Goal: Transaction & Acquisition: Book appointment/travel/reservation

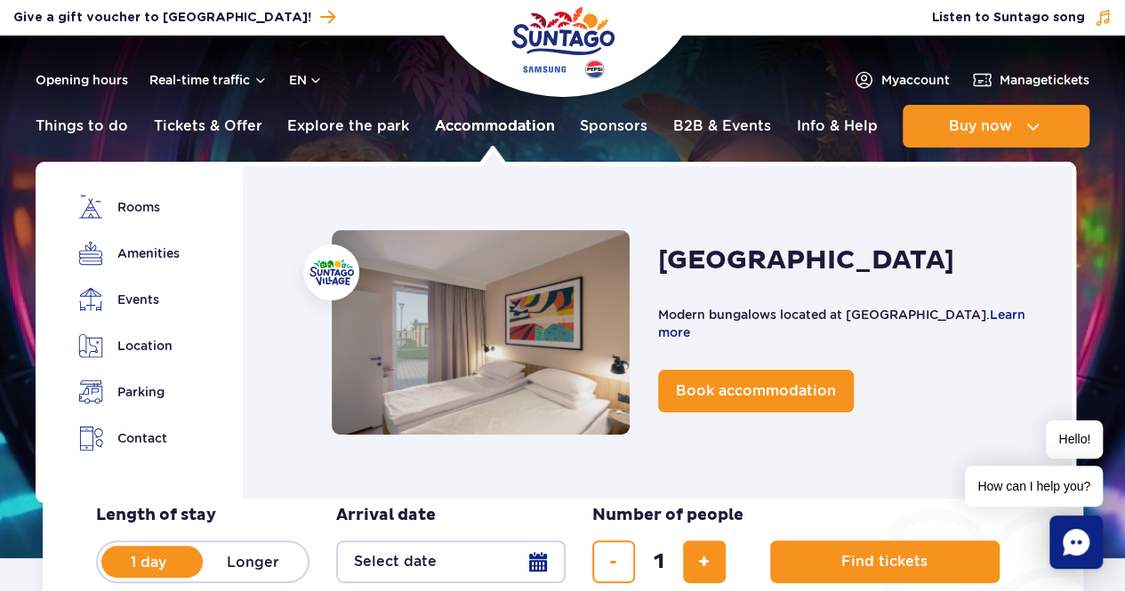
click at [514, 134] on link "Accommodation" at bounding box center [495, 126] width 120 height 43
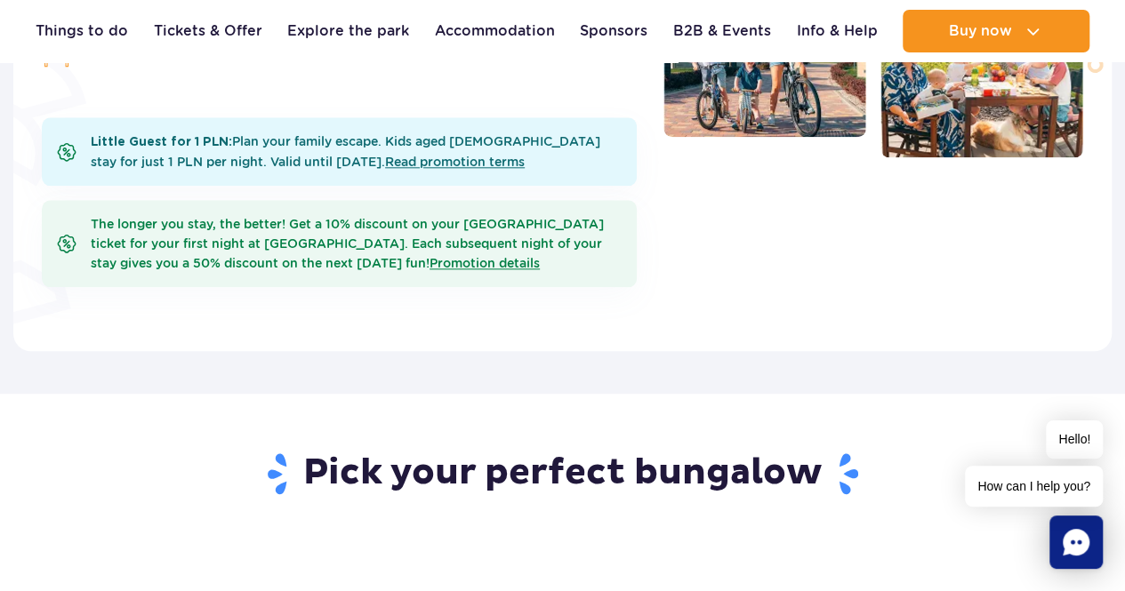
scroll to position [889, 0]
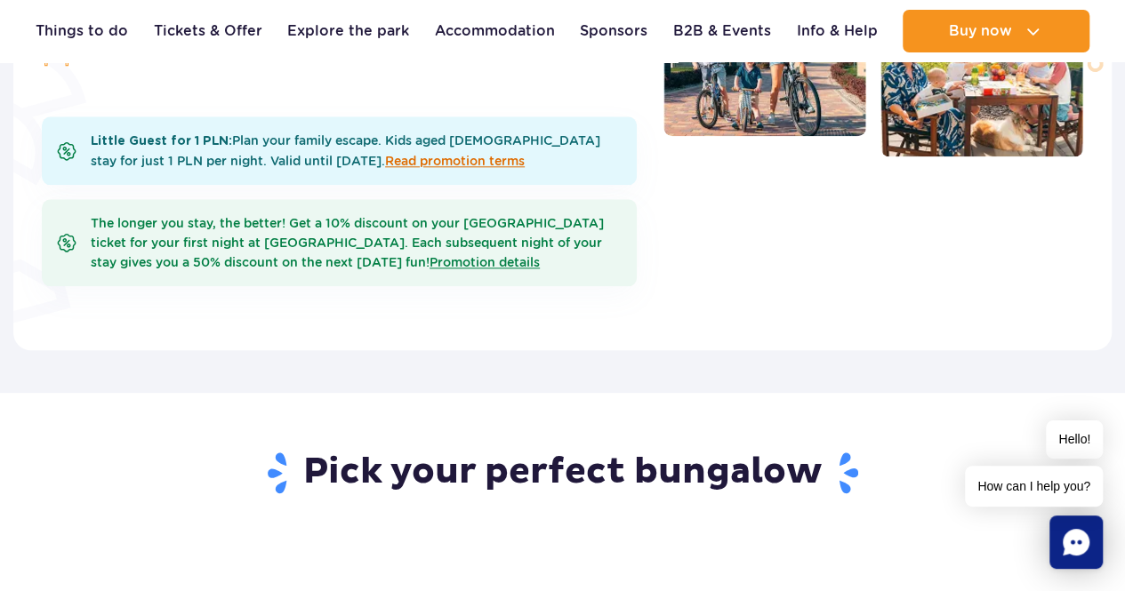
click at [385, 154] on link "Read promotion terms" at bounding box center [455, 161] width 140 height 14
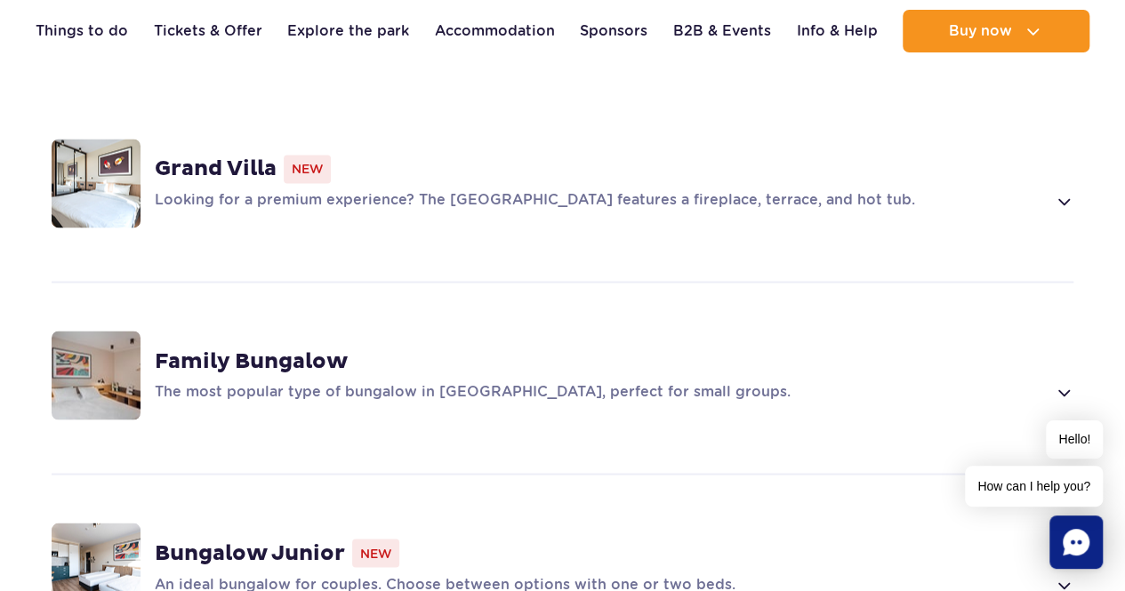
scroll to position [1245, 0]
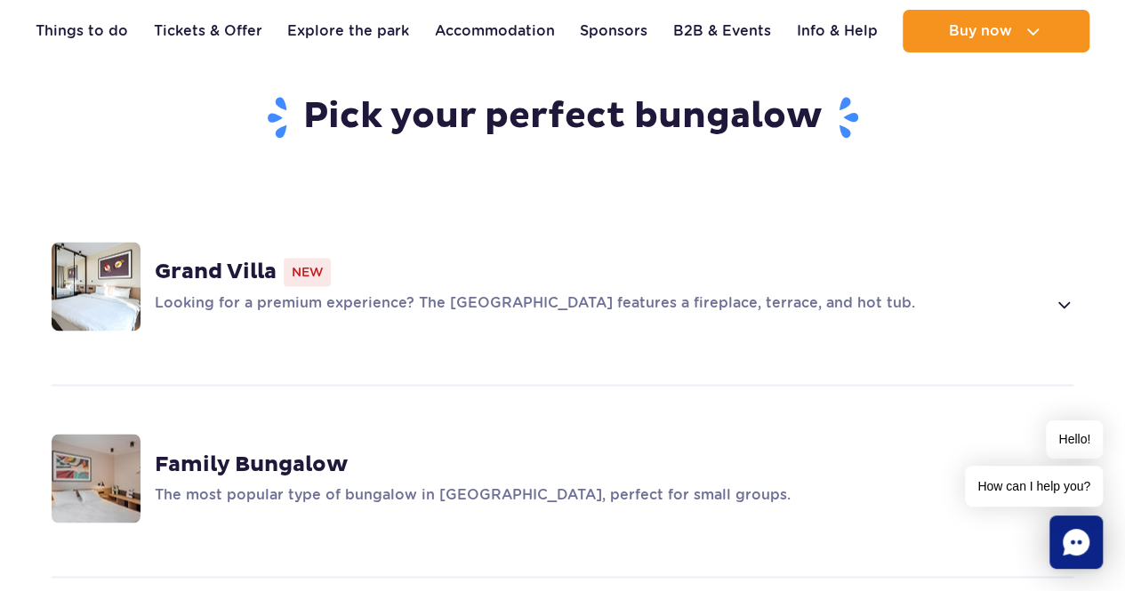
click at [269, 259] on strong "Grand Villa" at bounding box center [216, 272] width 122 height 27
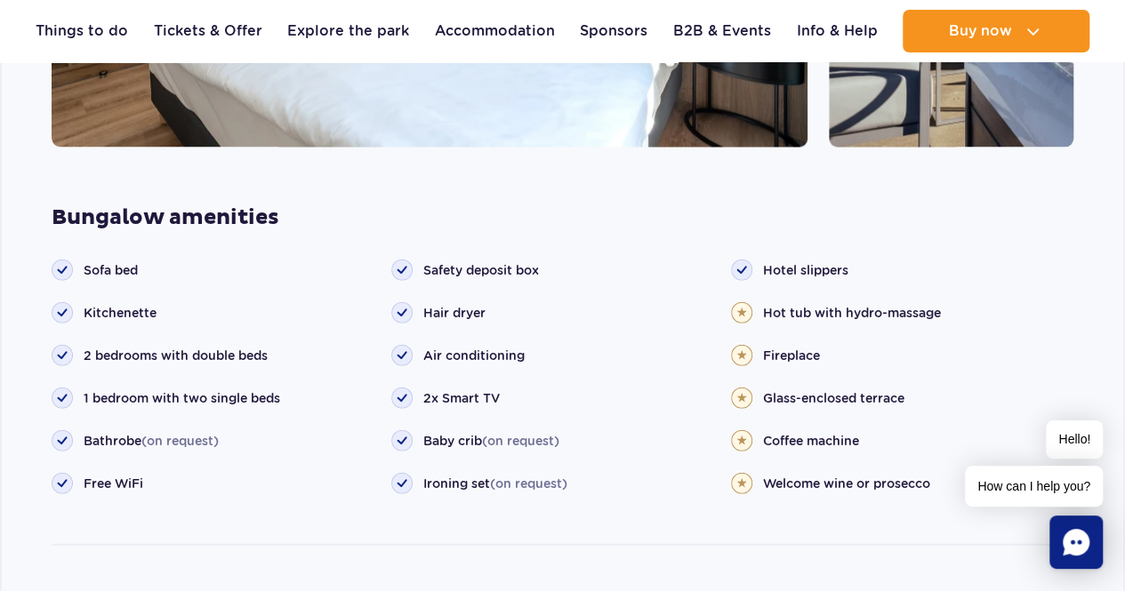
scroll to position [2010, 0]
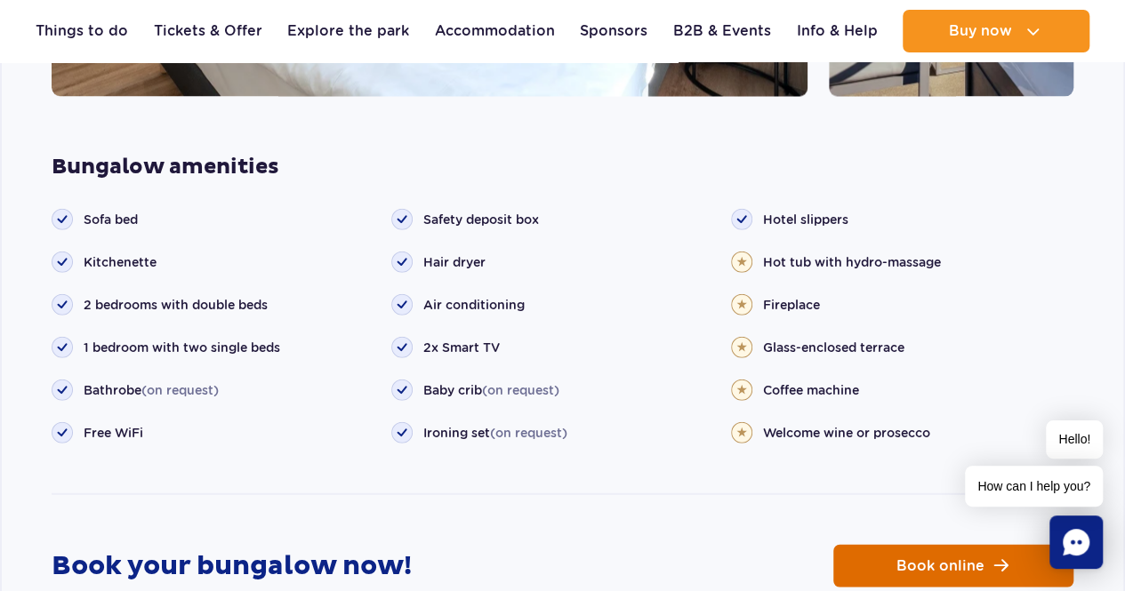
click at [959, 549] on link "Book online" at bounding box center [953, 566] width 240 height 43
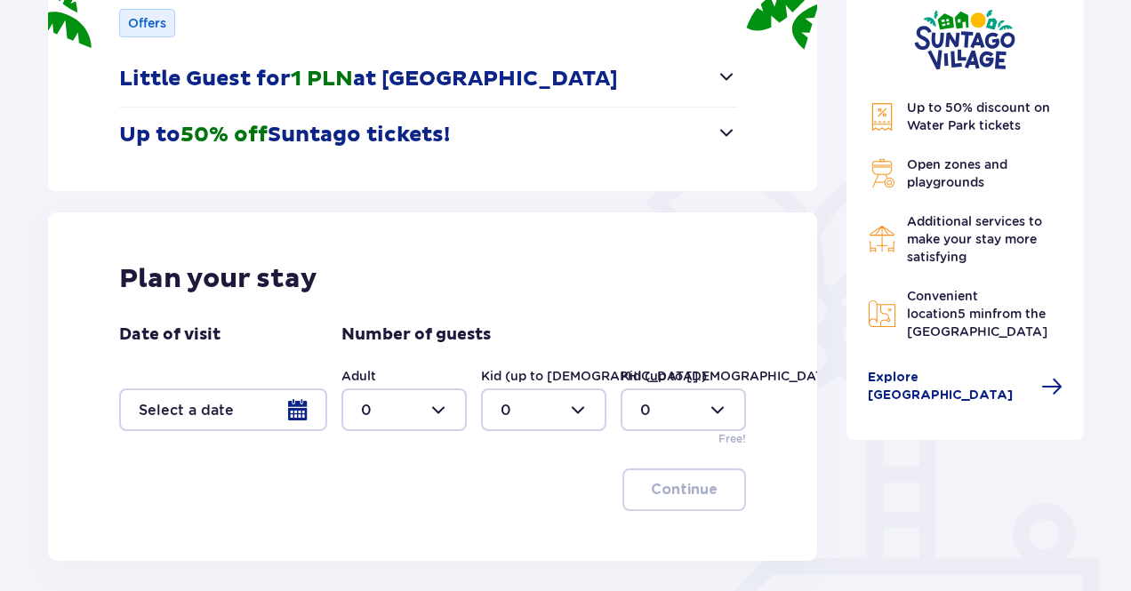
scroll to position [165, 0]
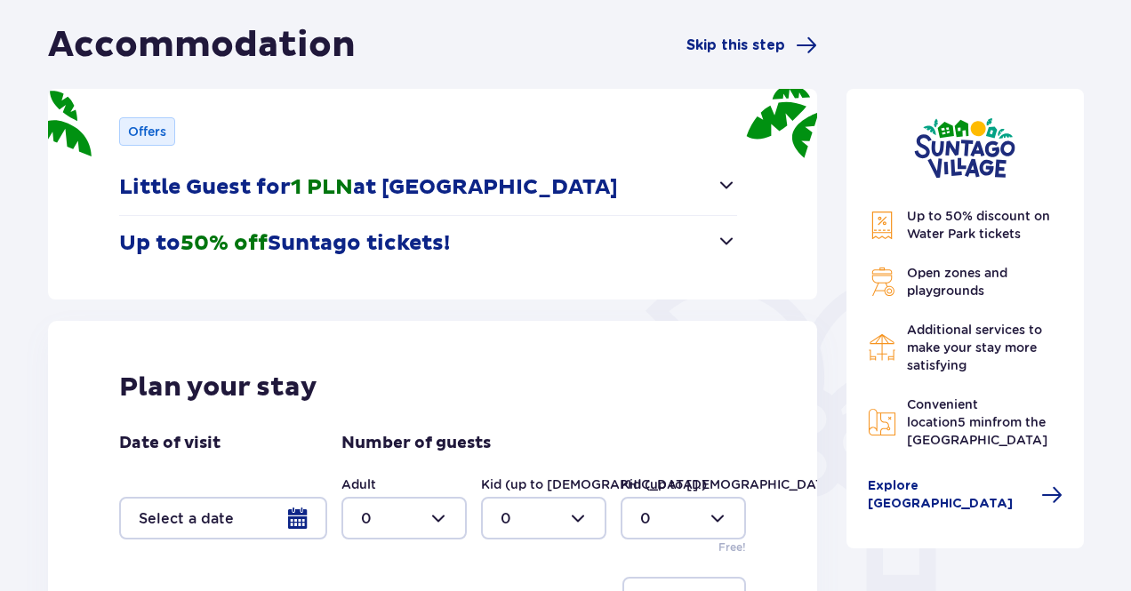
click at [577, 189] on button "Little Guest for 1 PLN at Suntago Village" at bounding box center [428, 187] width 618 height 55
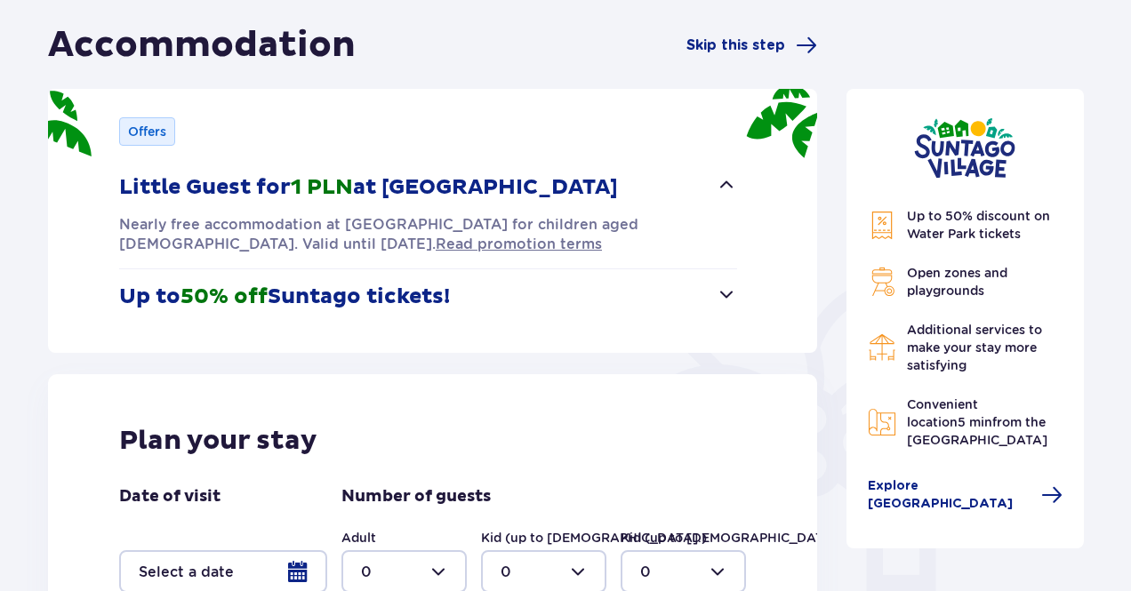
click at [577, 189] on button "Little Guest for 1 PLN at Suntago Village" at bounding box center [428, 187] width 618 height 55
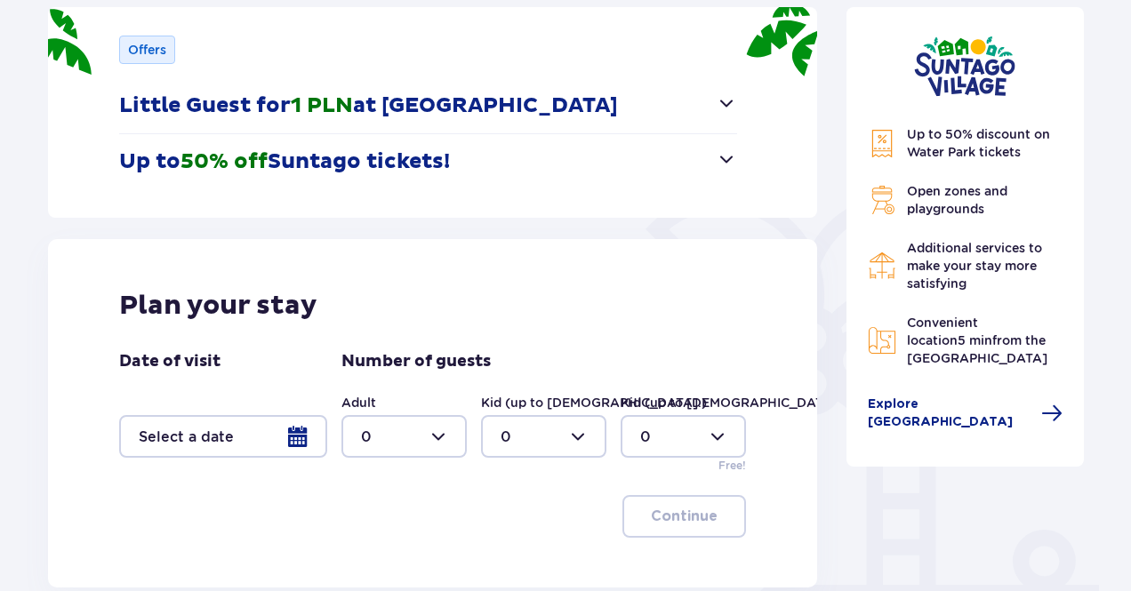
scroll to position [432, 0]
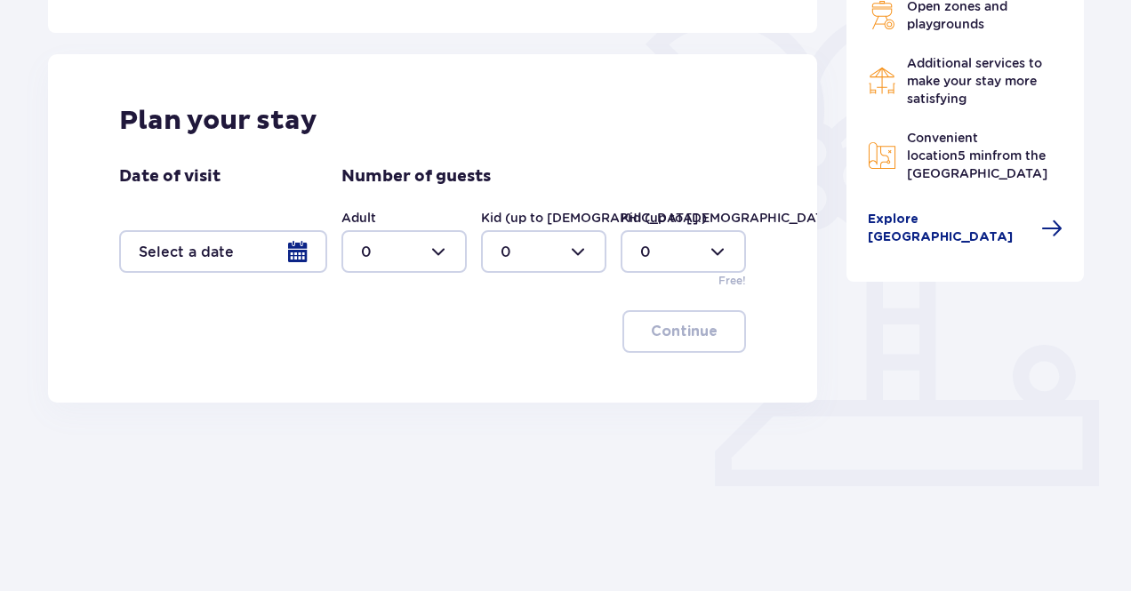
click at [297, 249] on div at bounding box center [223, 251] width 208 height 43
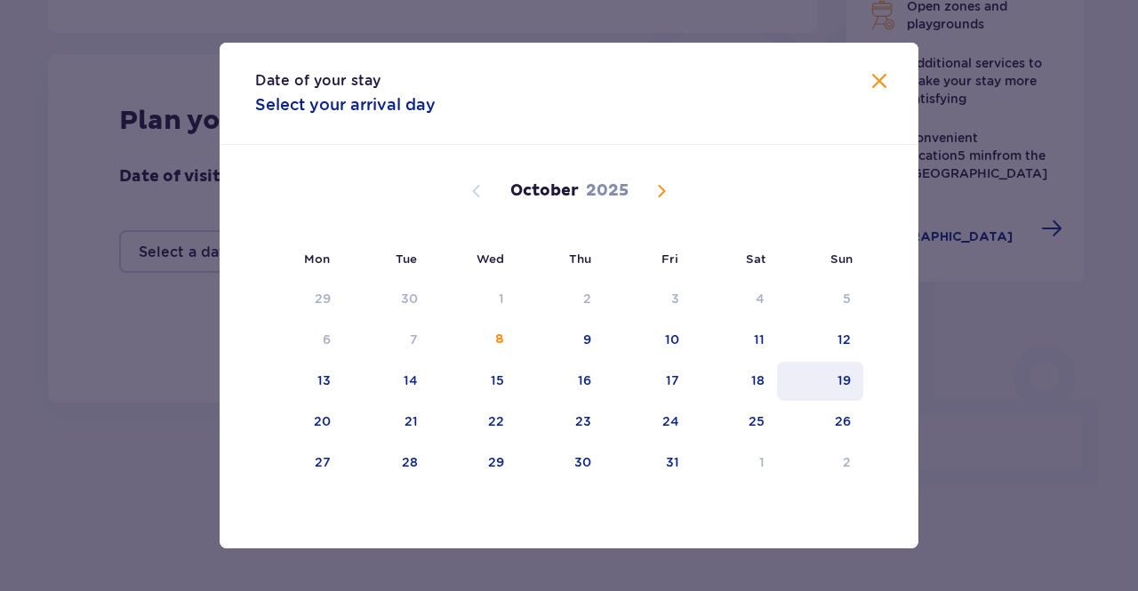
click at [832, 380] on div "19" at bounding box center [820, 381] width 86 height 39
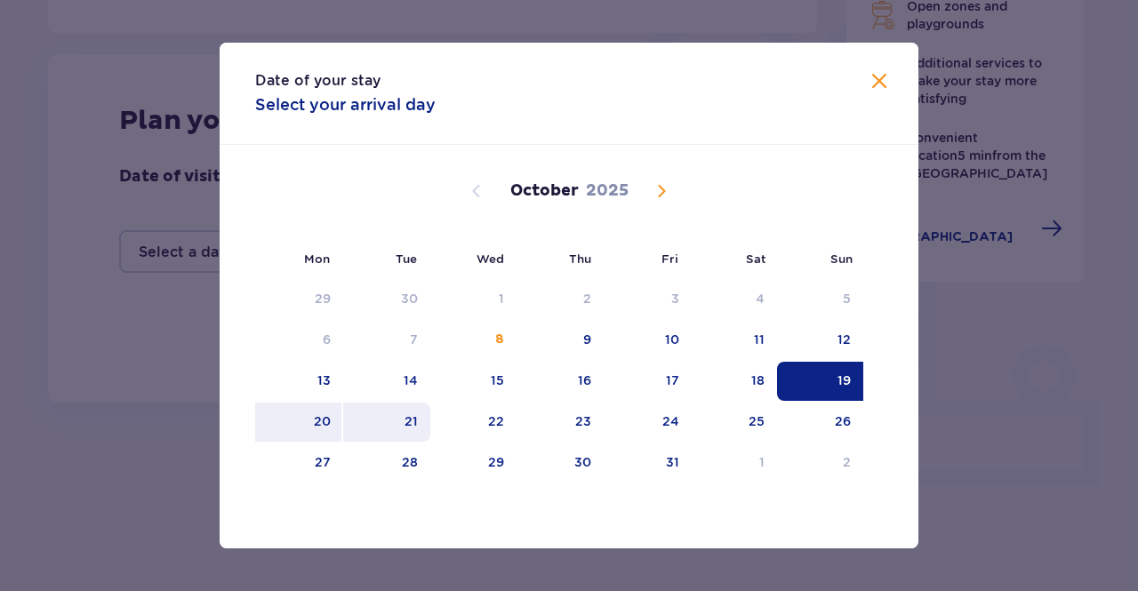
click at [416, 426] on div "21" at bounding box center [411, 422] width 13 height 18
type input "19.10.25 - 21.10.25"
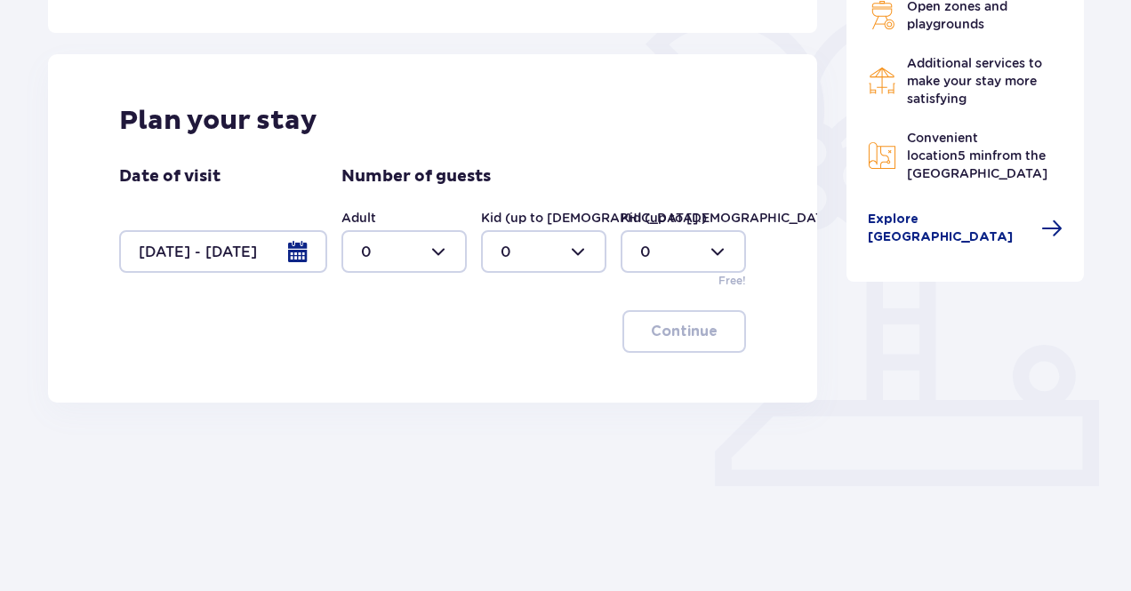
click at [422, 233] on div at bounding box center [403, 251] width 125 height 43
click at [389, 444] on span "4" at bounding box center [404, 454] width 122 height 37
type input "4"
click at [562, 250] on div at bounding box center [543, 251] width 125 height 43
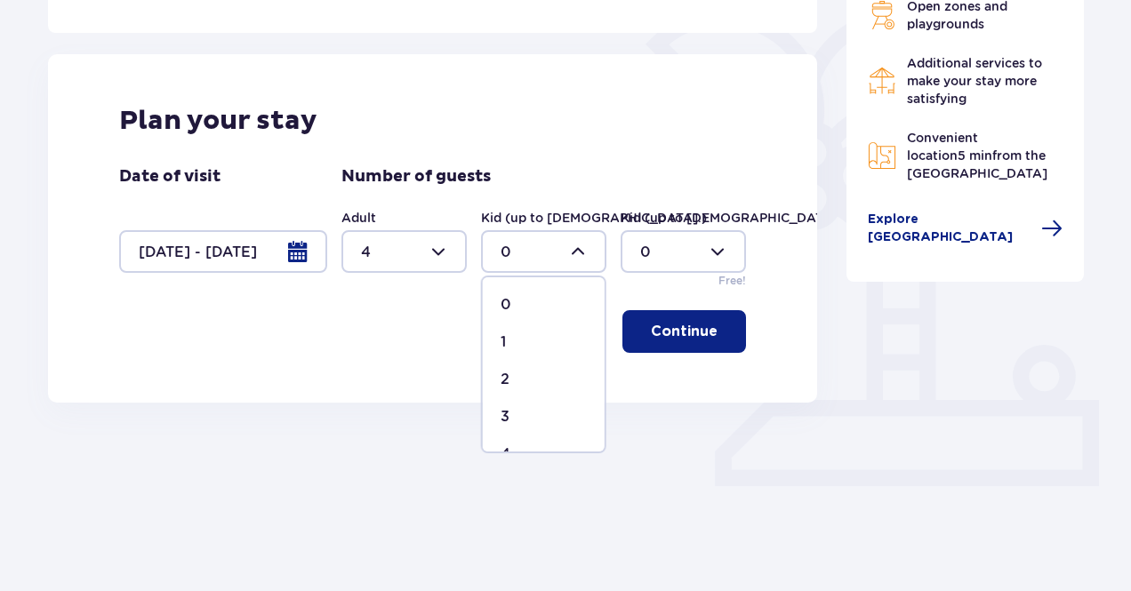
click at [506, 385] on p "2" at bounding box center [505, 380] width 9 height 20
type input "2"
click at [683, 330] on p "Continue" at bounding box center [684, 332] width 67 height 20
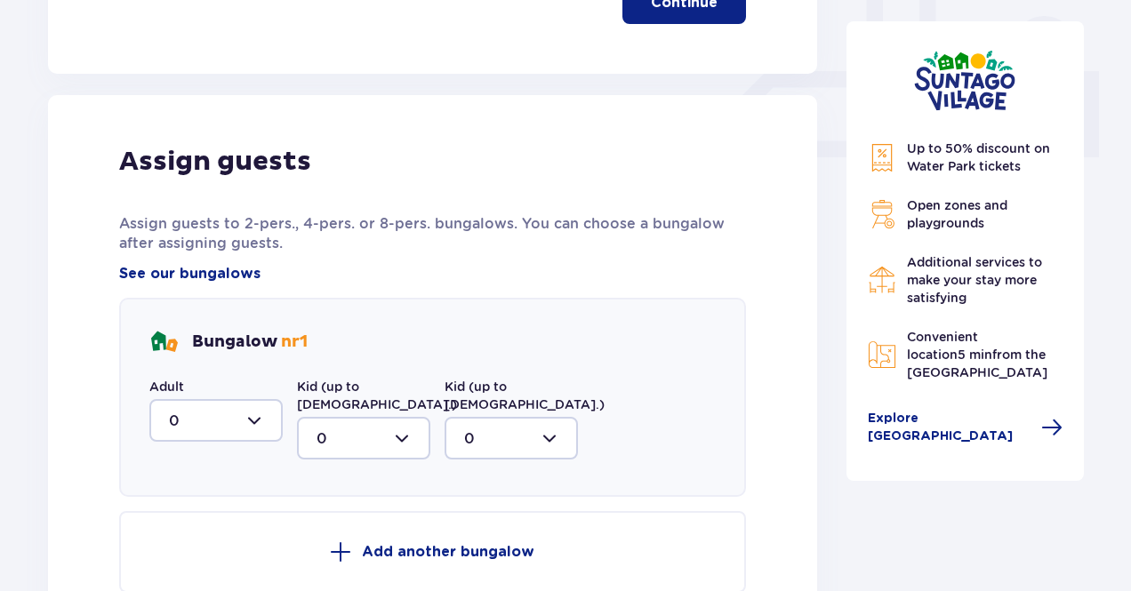
scroll to position [834, 0]
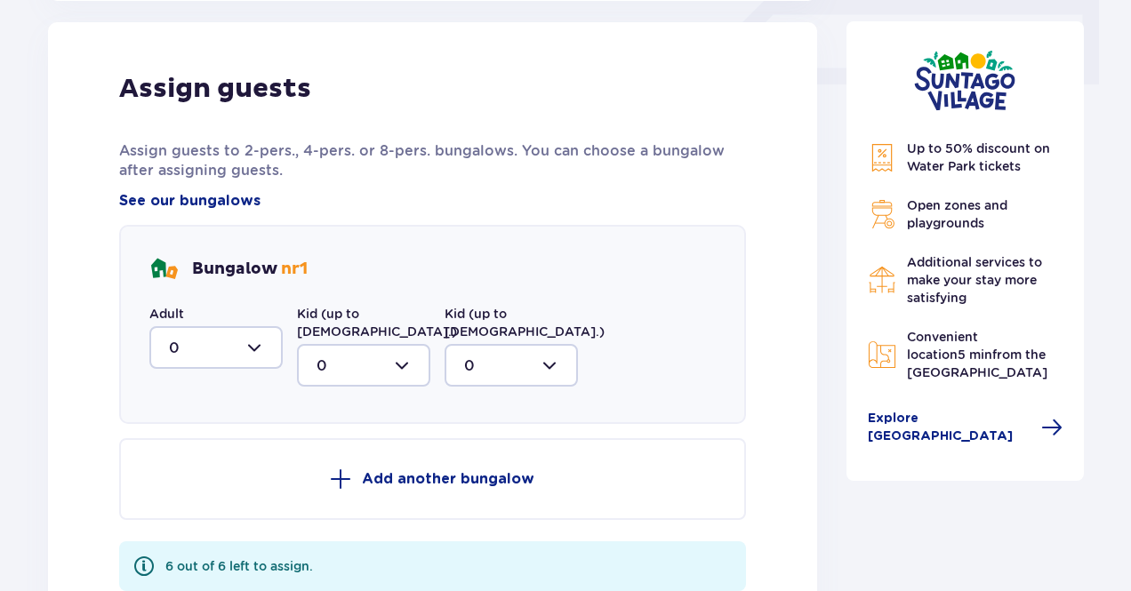
click at [250, 345] on div at bounding box center [215, 347] width 133 height 43
click at [208, 542] on div "4" at bounding box center [216, 552] width 94 height 20
type input "4"
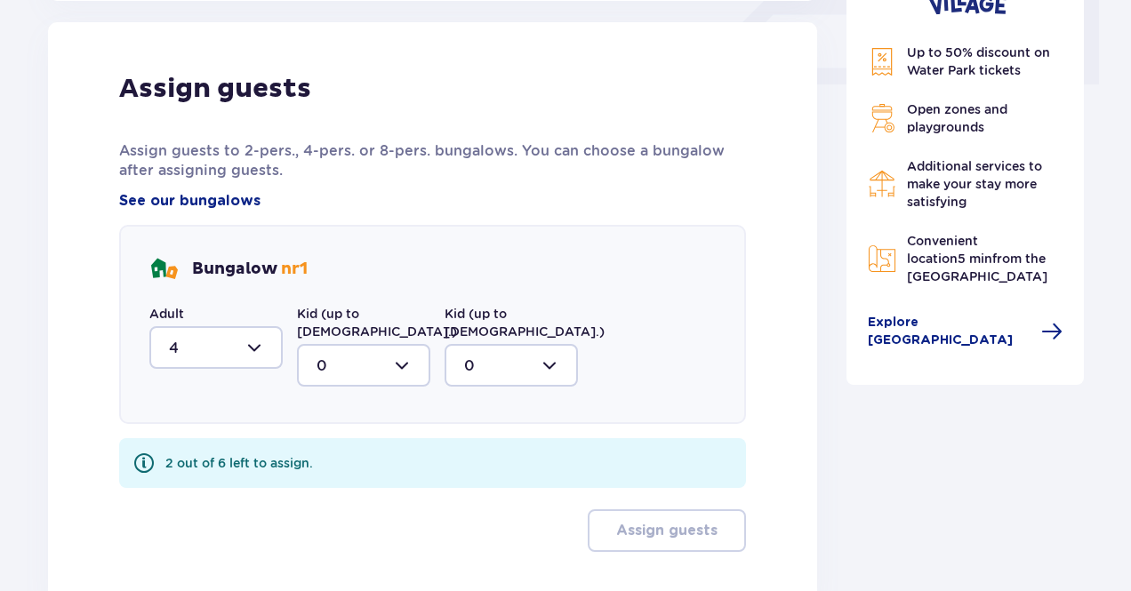
click at [381, 351] on div at bounding box center [363, 365] width 133 height 43
click at [341, 485] on div "2" at bounding box center [364, 495] width 94 height 20
type input "2"
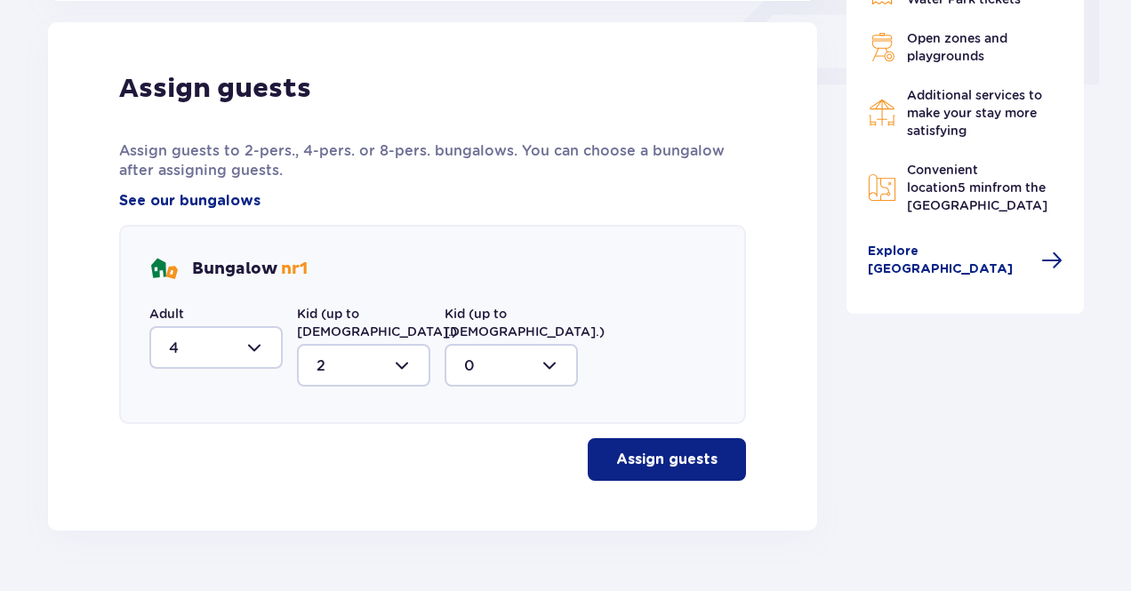
click at [631, 450] on p "Assign guests" at bounding box center [666, 460] width 101 height 20
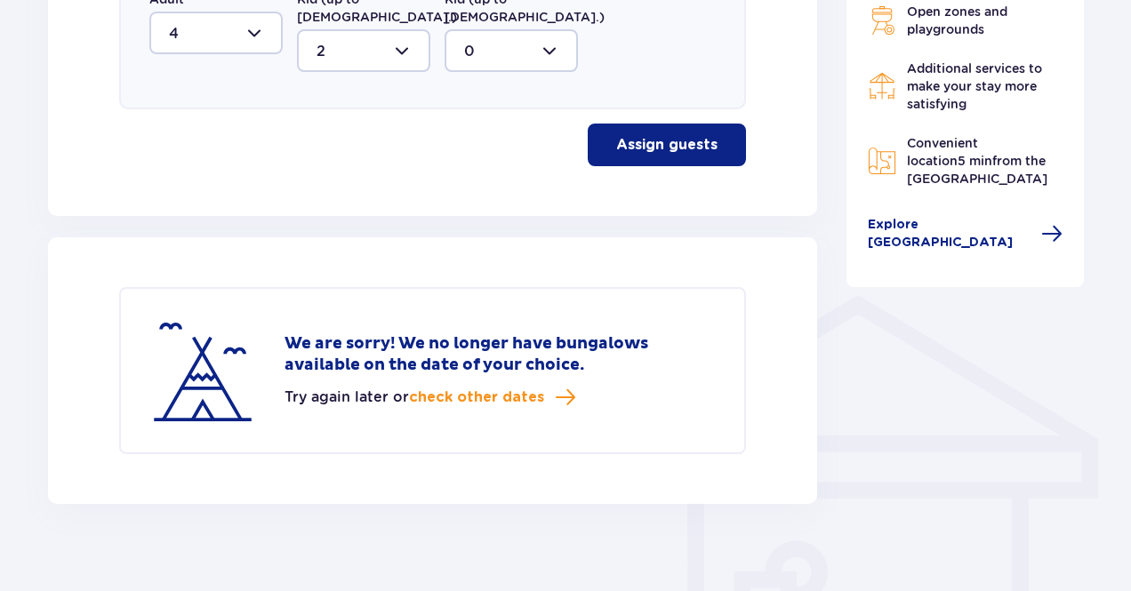
scroll to position [1149, 0]
click at [510, 388] on span "check other dates" at bounding box center [476, 398] width 135 height 20
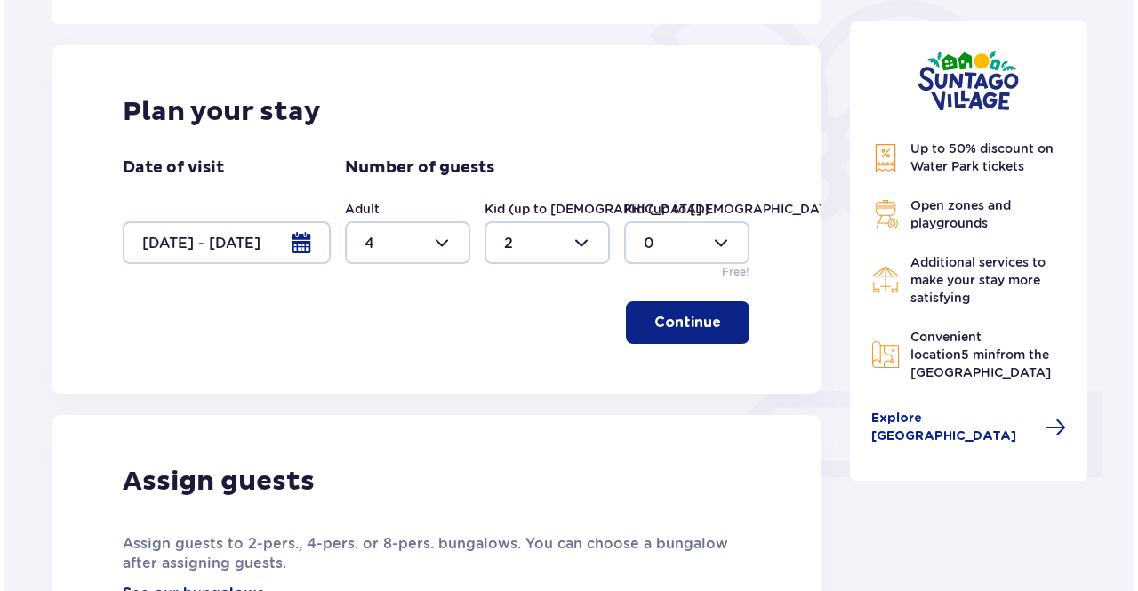
scroll to position [441, 0]
click at [294, 237] on div at bounding box center [223, 242] width 208 height 43
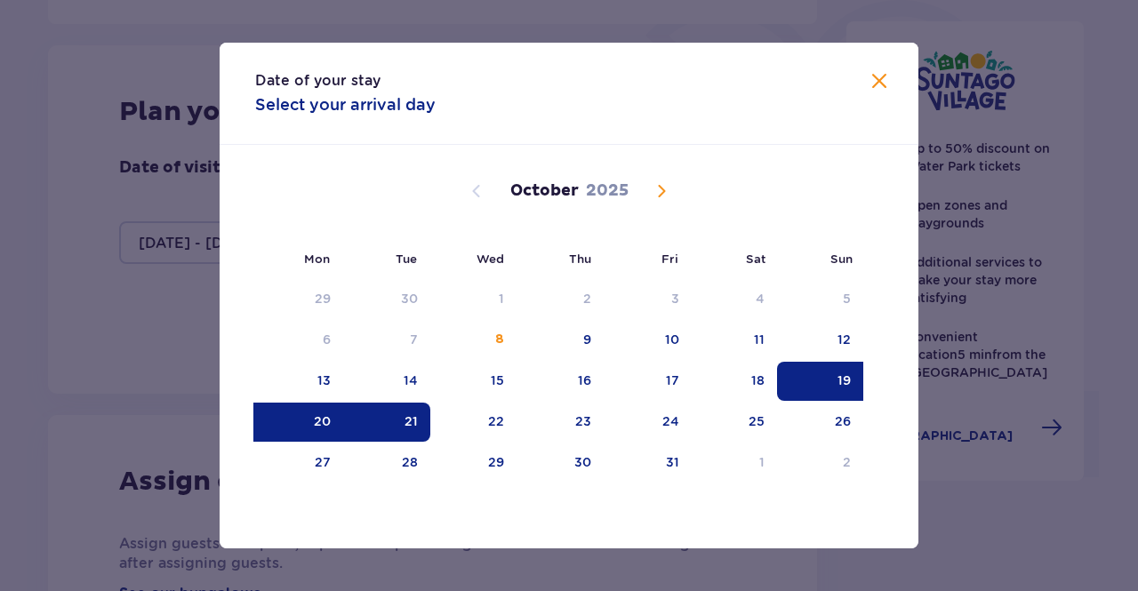
click at [850, 373] on div "19" at bounding box center [820, 381] width 86 height 39
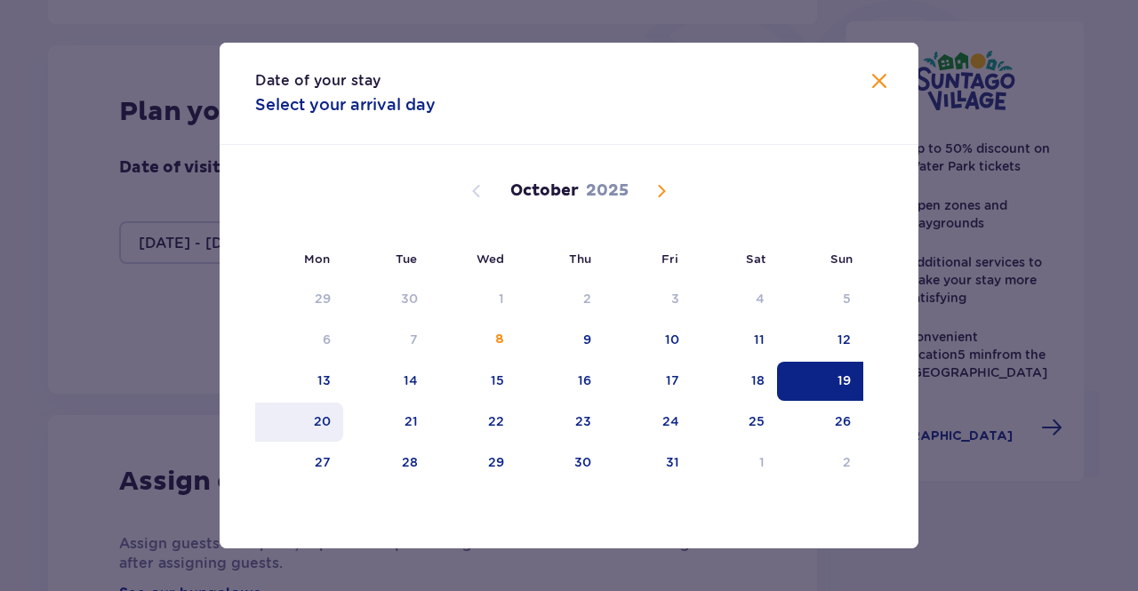
click at [321, 416] on div "20" at bounding box center [322, 422] width 17 height 18
type input "19.10.25 - 20.10.25"
type input "0"
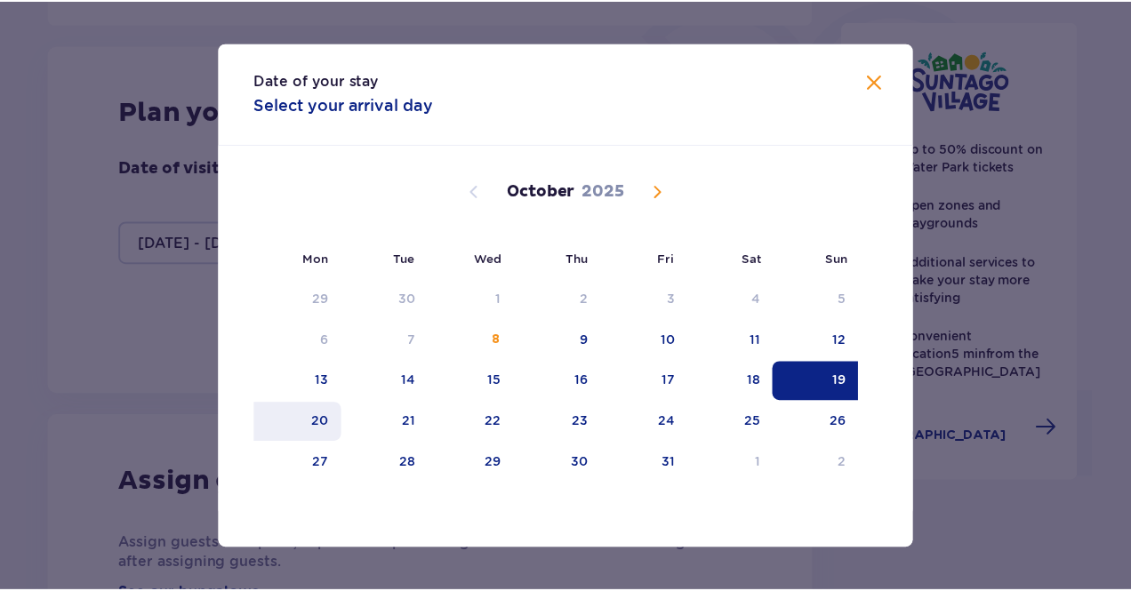
scroll to position [432, 0]
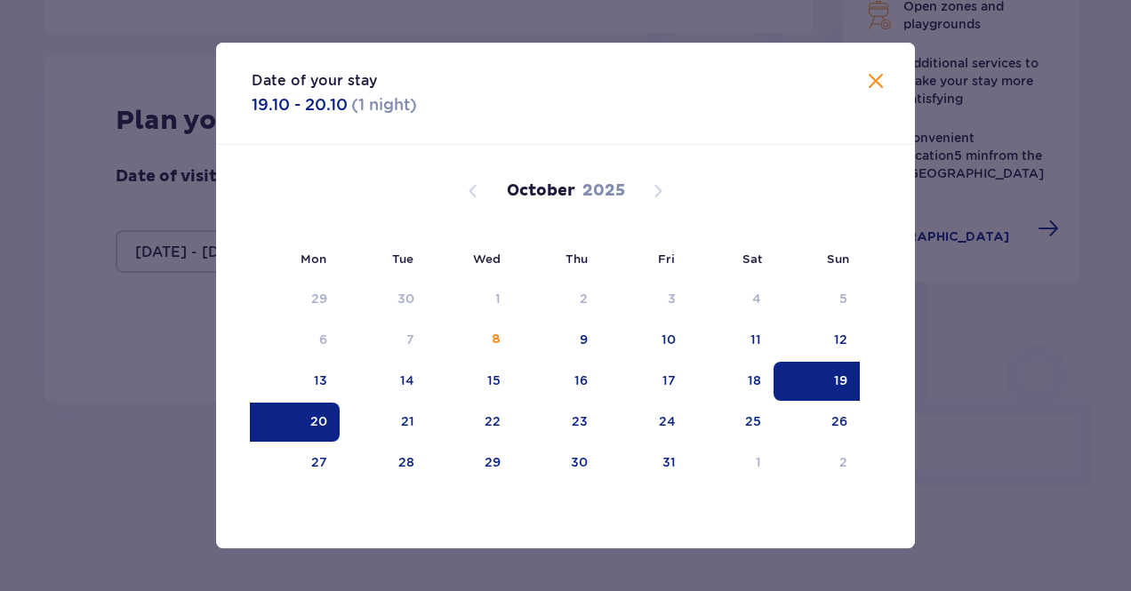
click at [156, 357] on div "Plan your stay Date of visit 19.10.25 - 20.10.25 Number of guests Adult 0 Kid (…" at bounding box center [428, 228] width 769 height 349
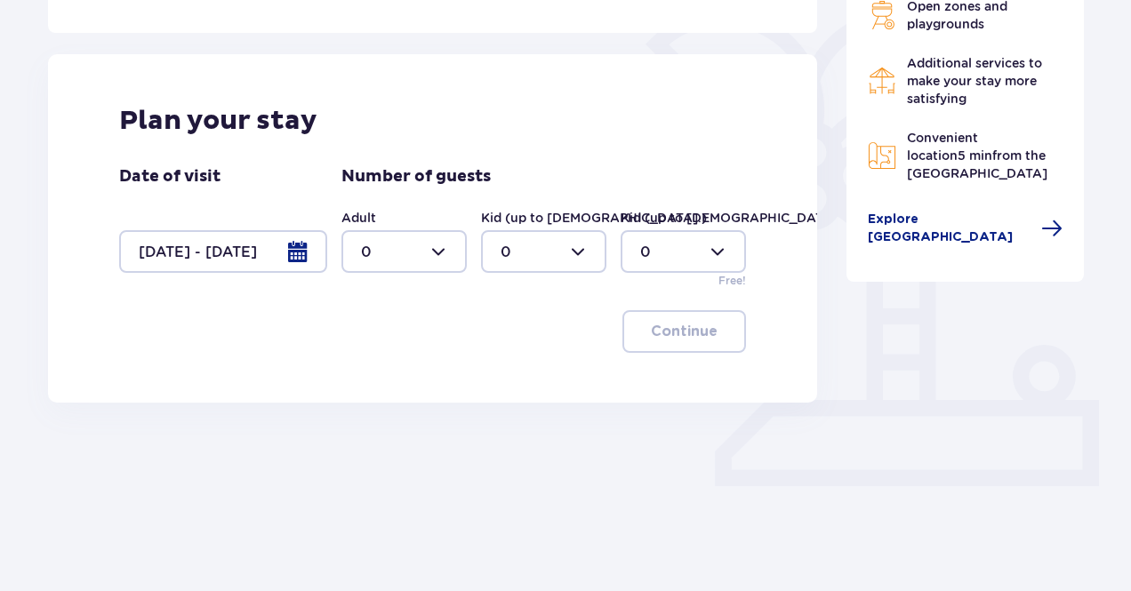
click at [455, 241] on div at bounding box center [403, 251] width 125 height 43
click at [379, 436] on span "4" at bounding box center [404, 454] width 122 height 37
type input "4"
click at [560, 256] on div at bounding box center [543, 251] width 125 height 43
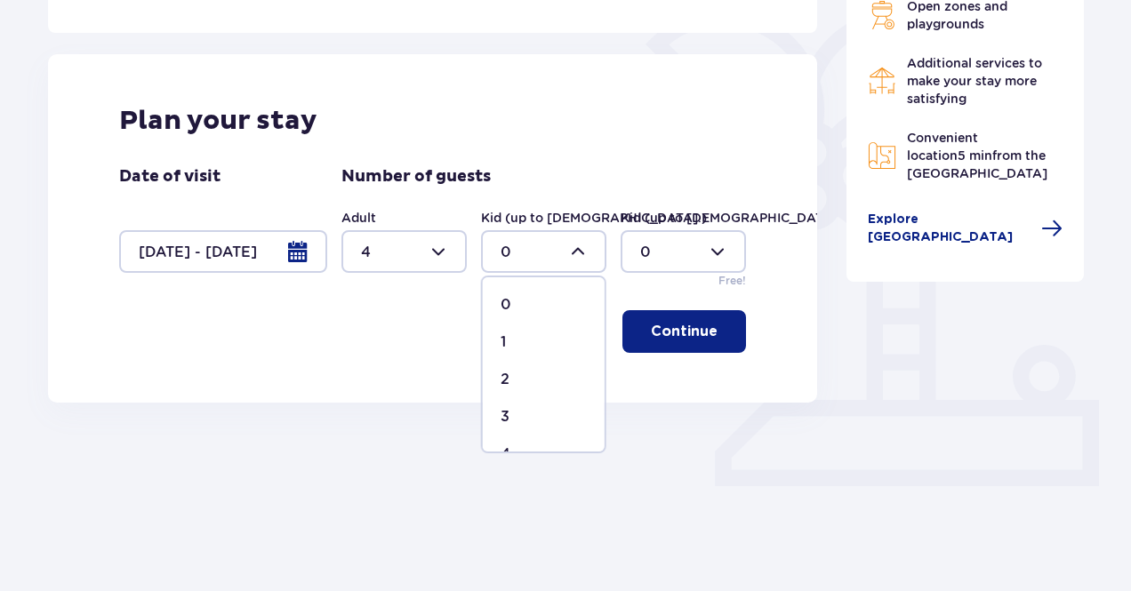
click at [508, 378] on p "2" at bounding box center [505, 380] width 9 height 20
type input "2"
click at [651, 325] on p "Continue" at bounding box center [684, 332] width 67 height 20
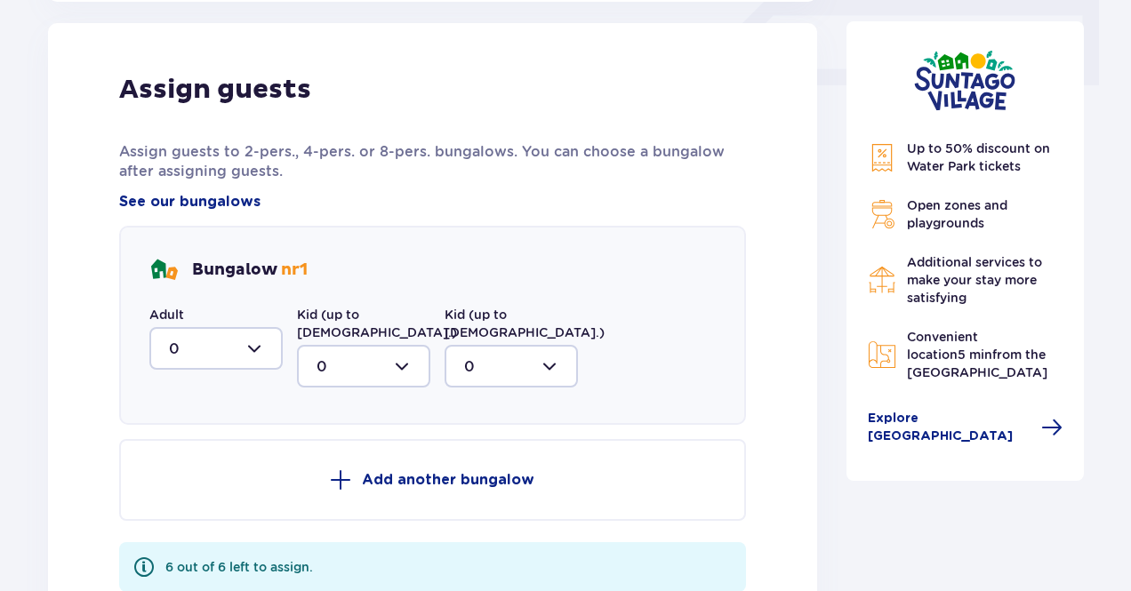
scroll to position [834, 0]
click at [237, 338] on div at bounding box center [215, 347] width 133 height 43
click at [187, 538] on span "4" at bounding box center [216, 551] width 130 height 37
type input "4"
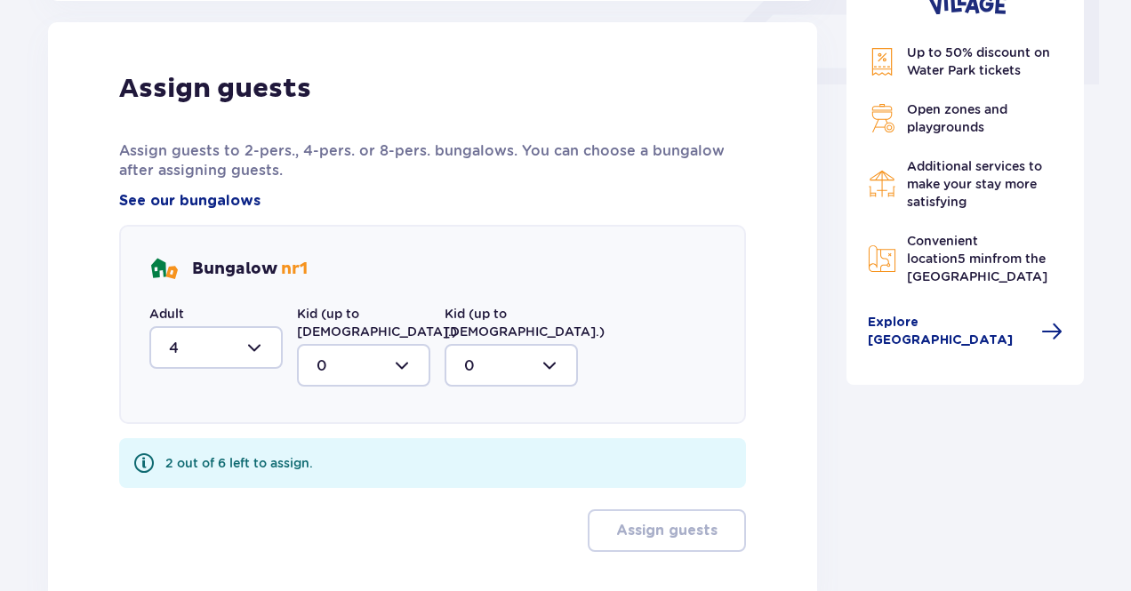
drag, startPoint x: 371, startPoint y: 333, endPoint x: 366, endPoint y: 345, distance: 12.4
click at [370, 344] on div at bounding box center [363, 365] width 133 height 43
click at [338, 476] on span "2" at bounding box center [364, 494] width 130 height 37
type input "2"
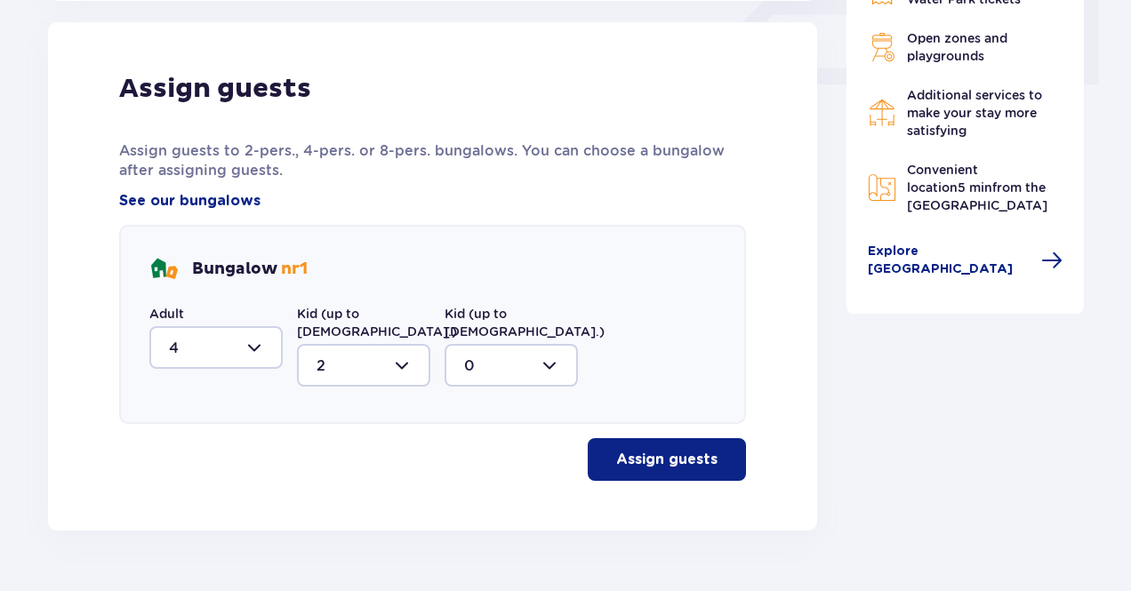
click at [638, 462] on div "Assign guests Assign guests to 2-pers., 4-pers. or 8-pers. bungalows. You can c…" at bounding box center [432, 276] width 769 height 509
click at [637, 453] on button "Assign guests" at bounding box center [667, 459] width 158 height 43
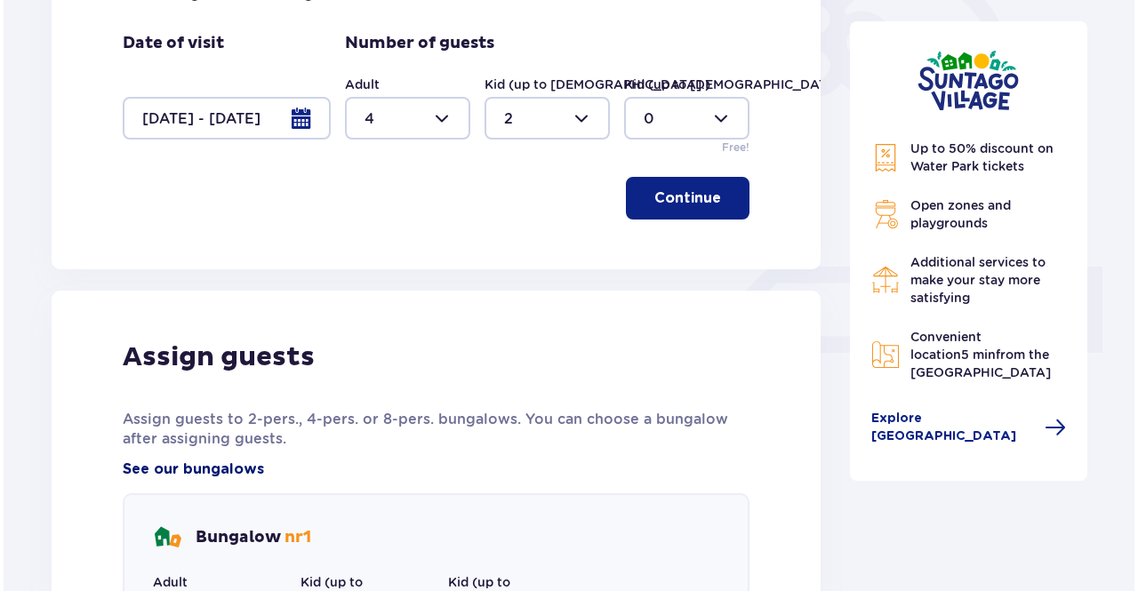
scroll to position [504, 0]
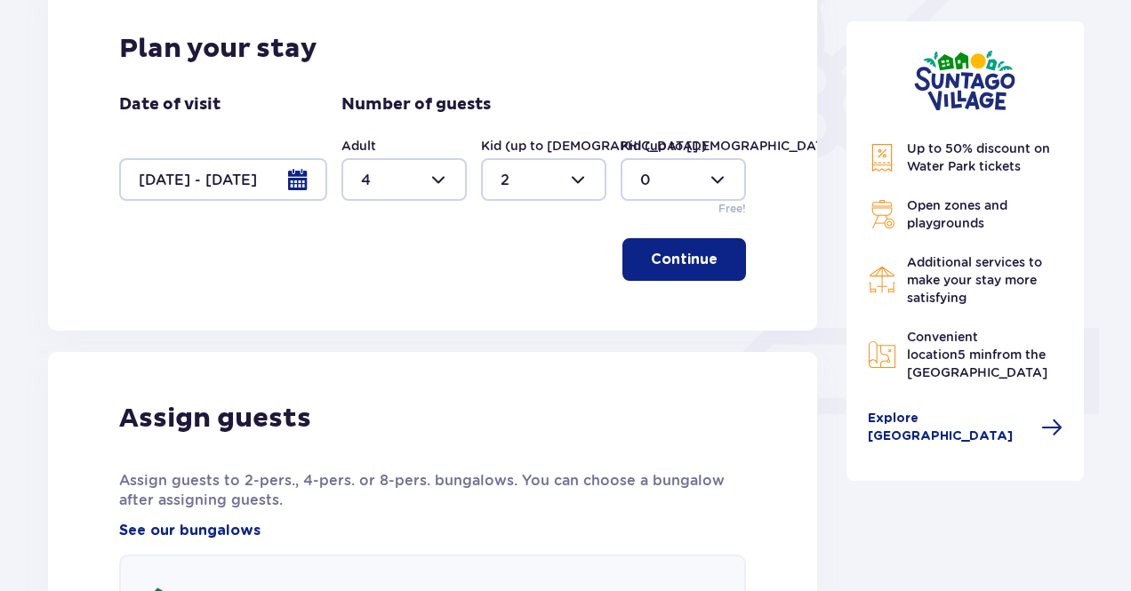
click at [253, 181] on div at bounding box center [223, 179] width 208 height 43
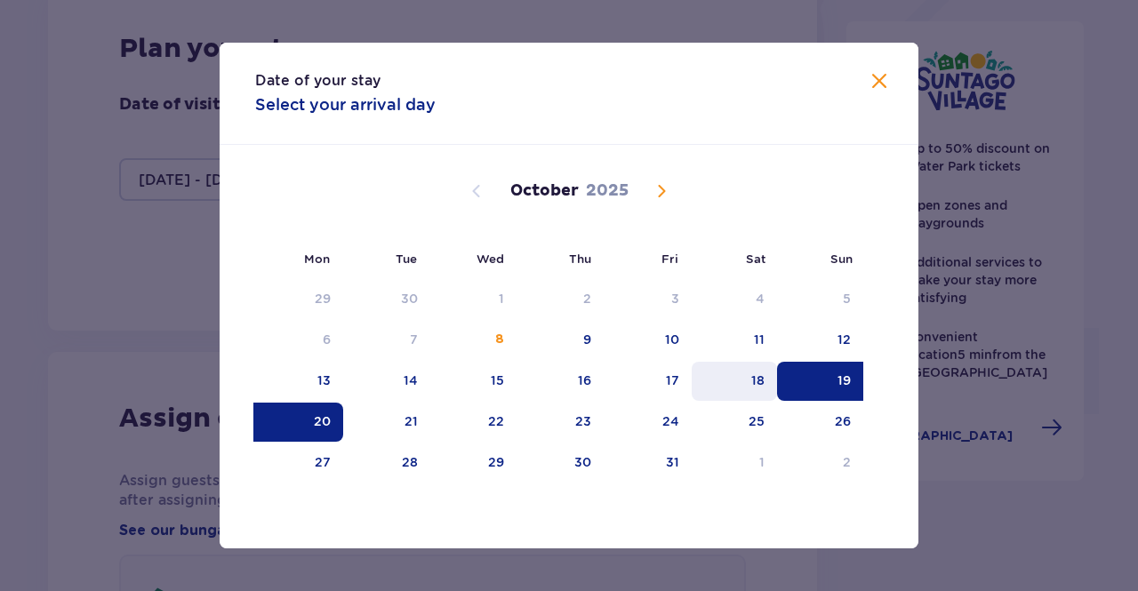
click at [772, 385] on div "18" at bounding box center [735, 381] width 86 height 39
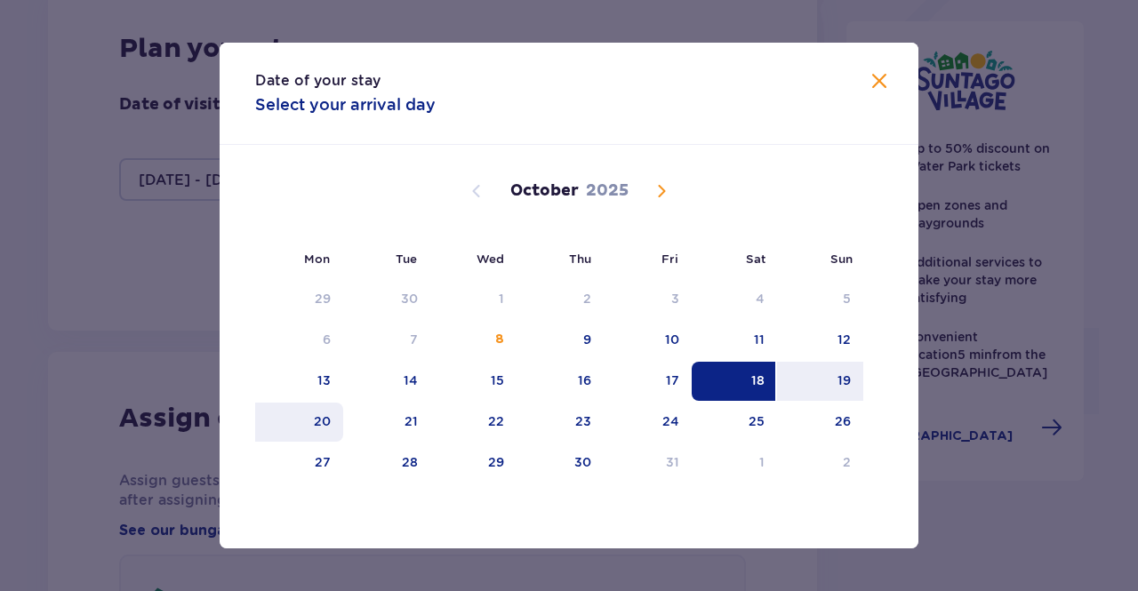
click at [296, 428] on div "20" at bounding box center [299, 422] width 88 height 39
type input "18.10.25 - 20.10.25"
type input "0"
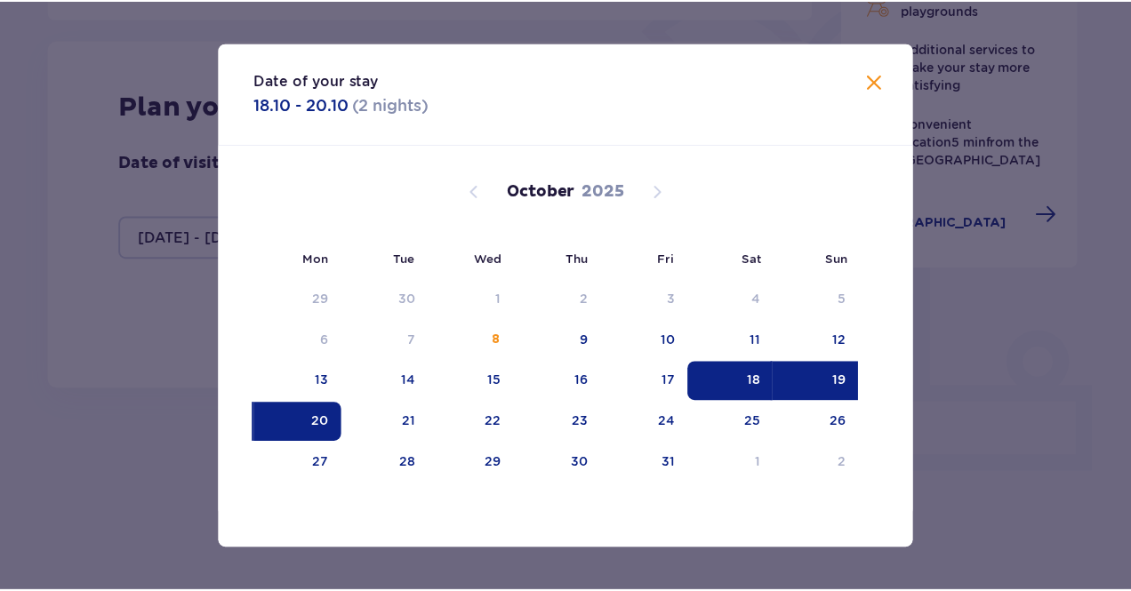
scroll to position [432, 0]
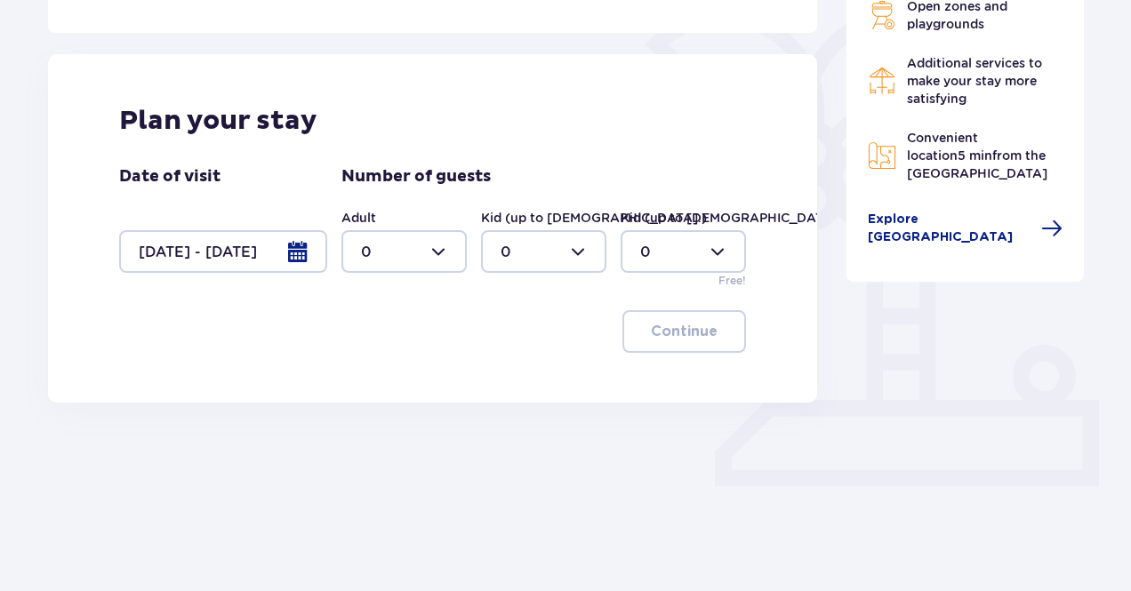
click at [452, 259] on div at bounding box center [403, 251] width 125 height 43
click at [386, 439] on span "4" at bounding box center [404, 454] width 122 height 37
type input "4"
click at [569, 258] on div at bounding box center [543, 251] width 125 height 43
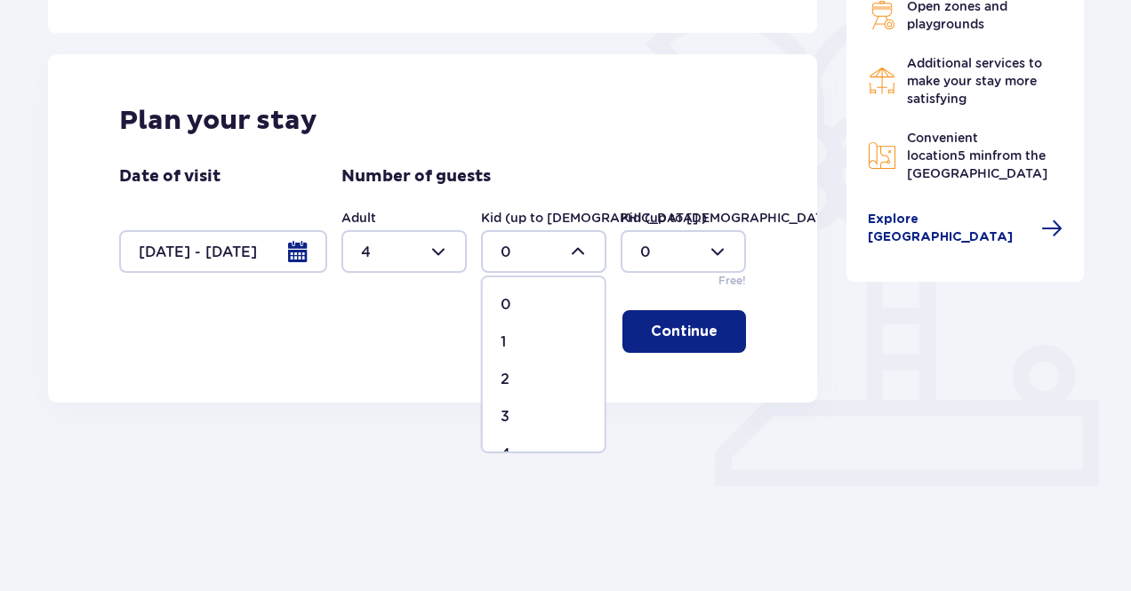
click at [519, 381] on div "2" at bounding box center [544, 380] width 86 height 20
type input "2"
click at [687, 303] on div "Plan your stay Date of visit 18.10.25 - 20.10.25 Number of guests Adult 4 Kid (…" at bounding box center [432, 228] width 769 height 349
click at [688, 317] on button "Continue" at bounding box center [684, 331] width 124 height 43
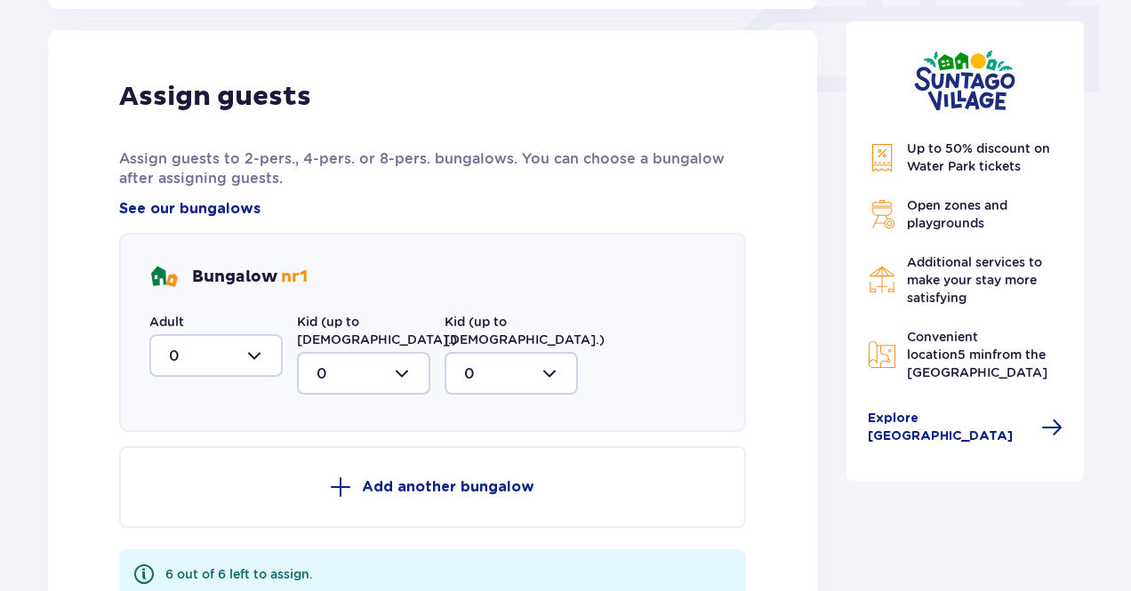
scroll to position [834, 0]
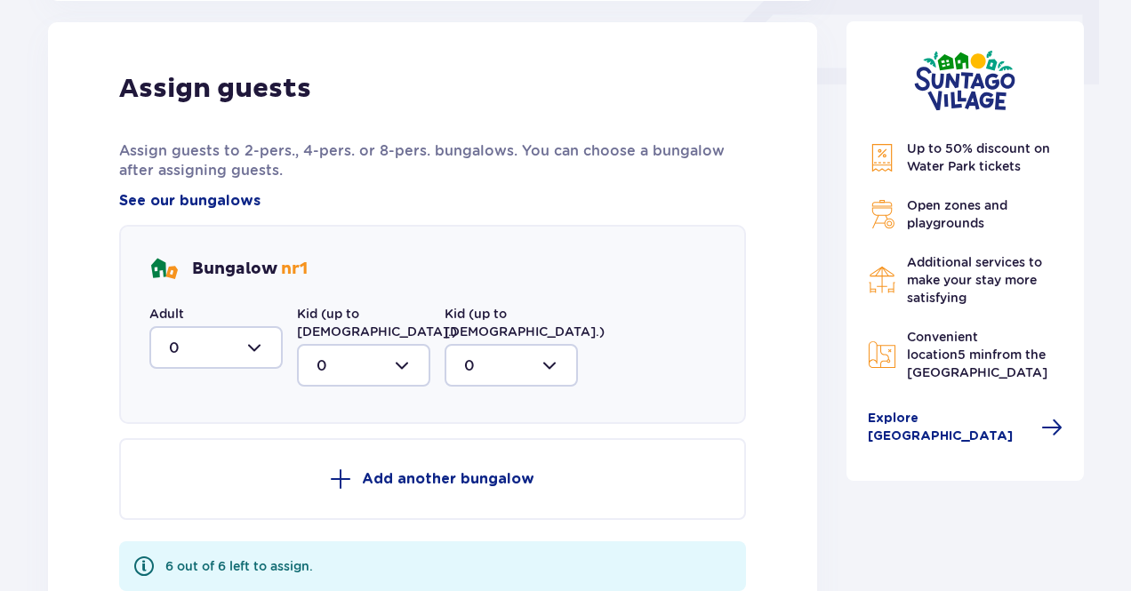
click at [246, 349] on div at bounding box center [215, 347] width 133 height 43
click at [204, 529] on span "3" at bounding box center [216, 513] width 130 height 37
click at [240, 341] on div at bounding box center [215, 347] width 133 height 43
click at [194, 542] on div "4" at bounding box center [216, 552] width 94 height 20
type input "4"
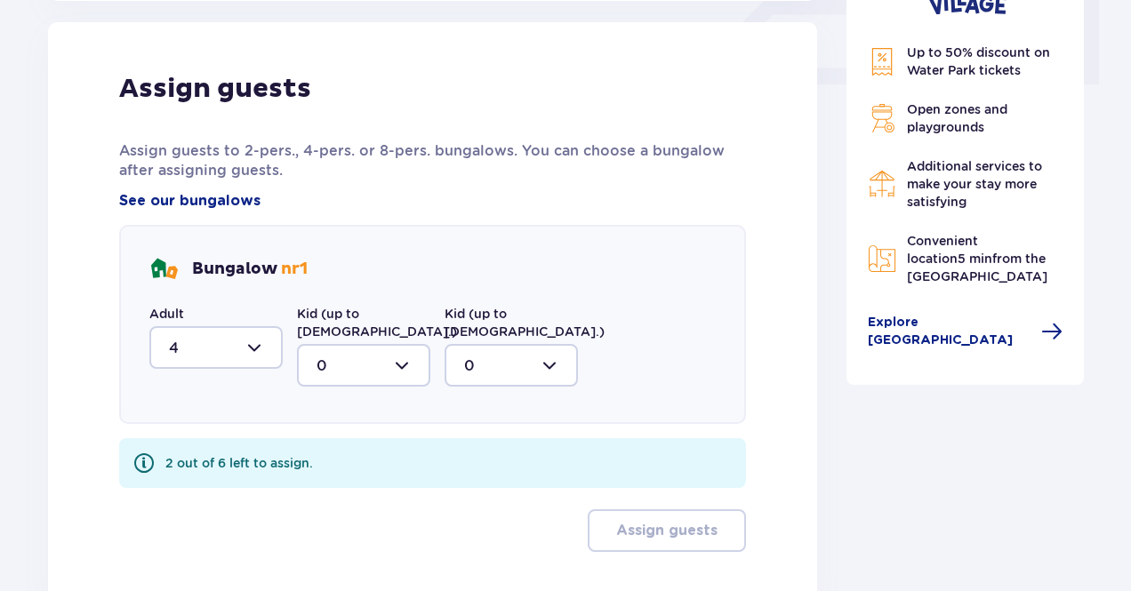
click at [379, 345] on div at bounding box center [363, 365] width 133 height 43
click at [340, 485] on div "2" at bounding box center [364, 495] width 94 height 20
type input "2"
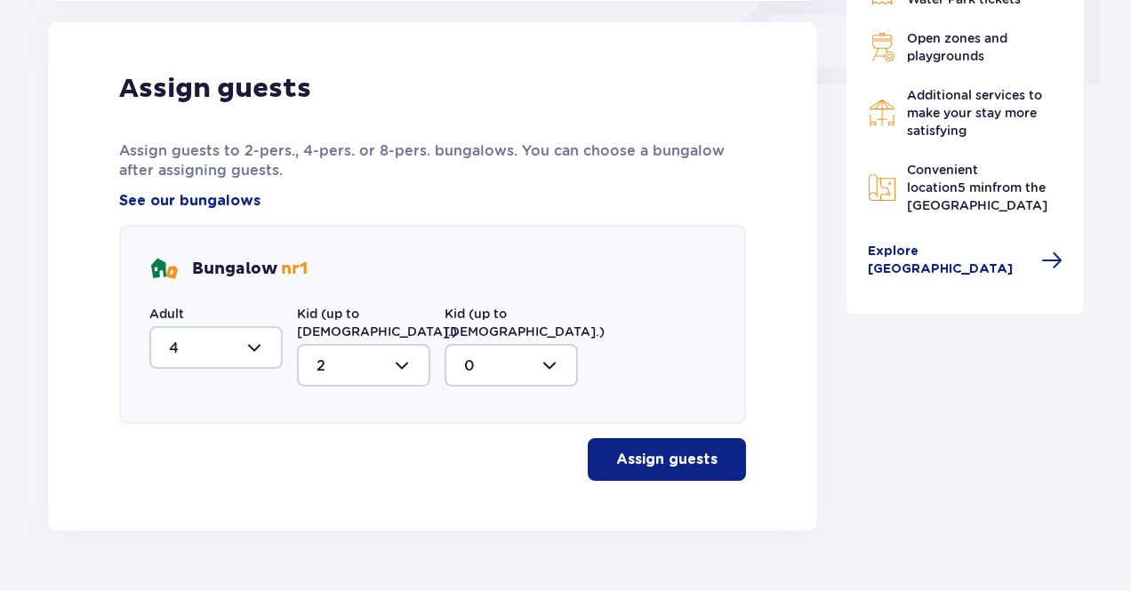
click at [686, 454] on button "Assign guests" at bounding box center [667, 459] width 158 height 43
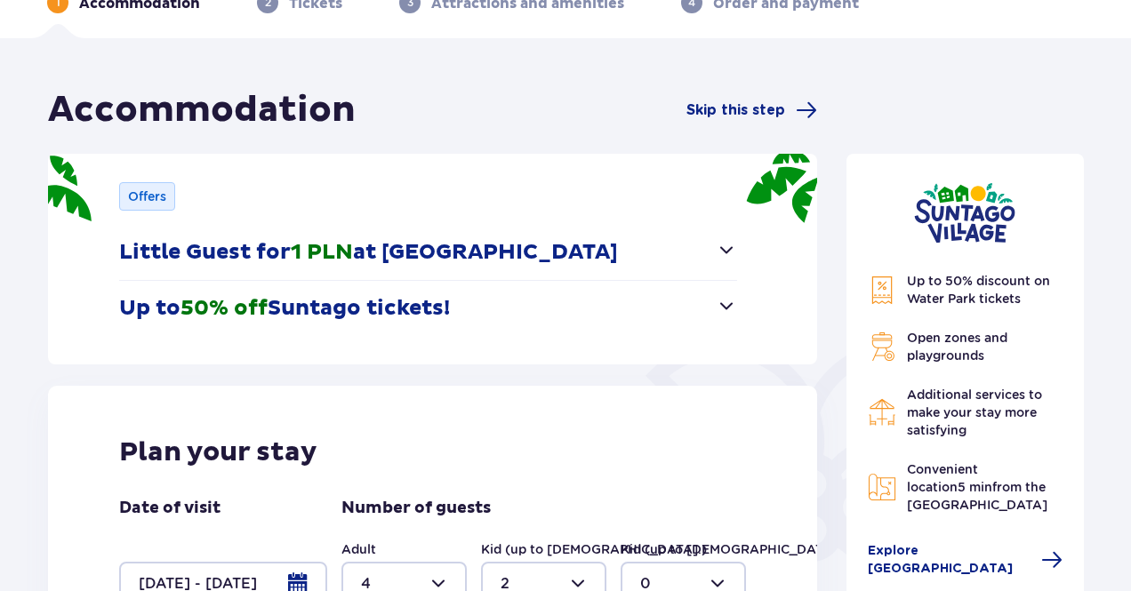
scroll to position [0, 0]
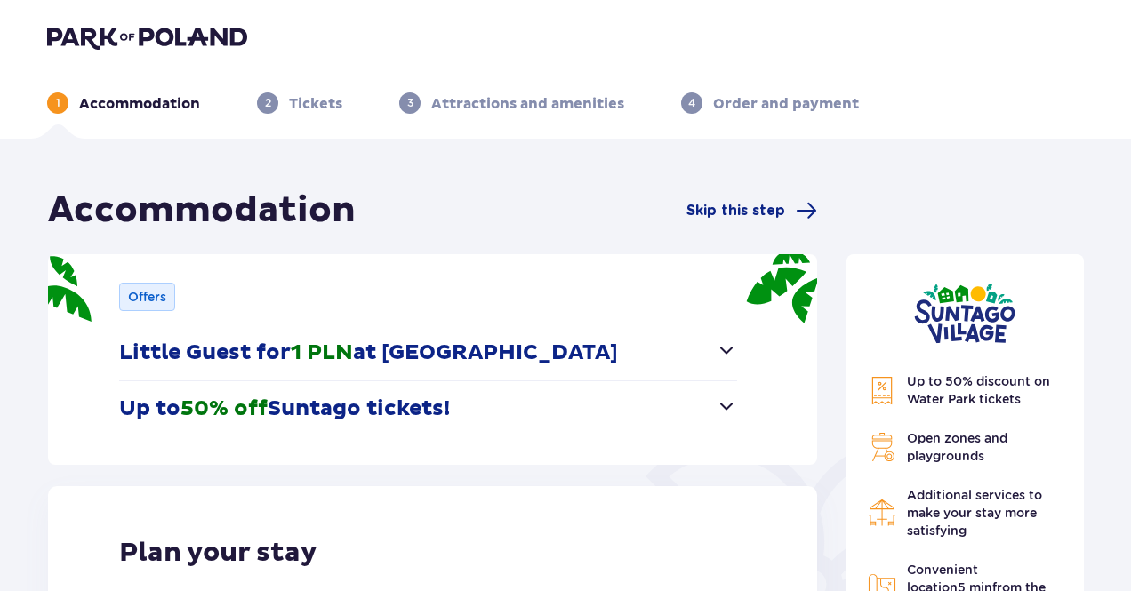
click at [158, 101] on p "Accommodation" at bounding box center [139, 104] width 121 height 20
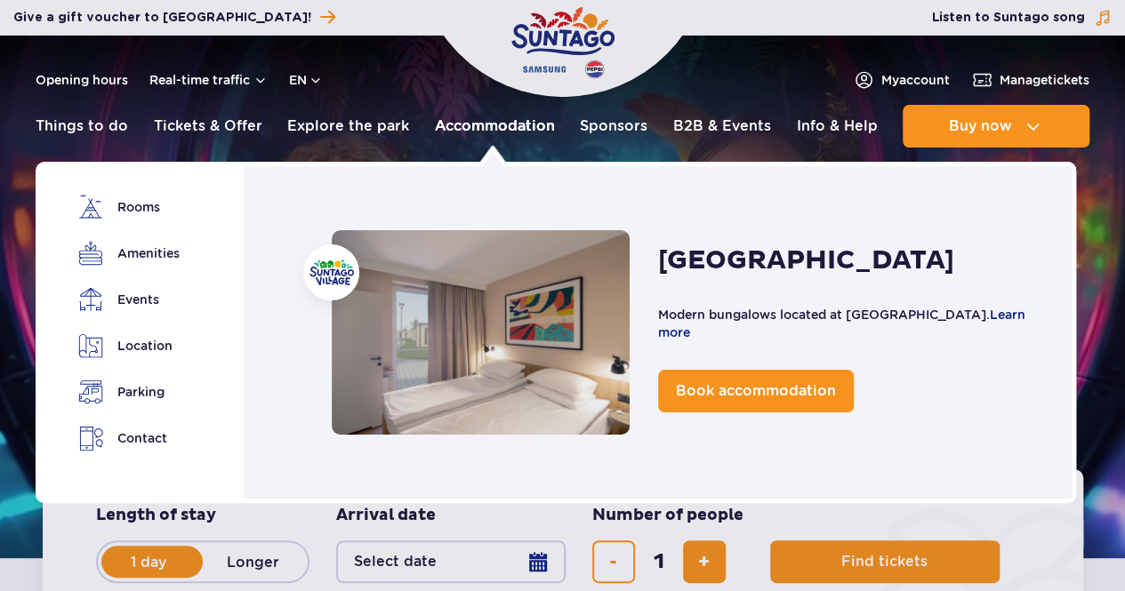
click at [496, 124] on link "Accommodation" at bounding box center [495, 126] width 120 height 43
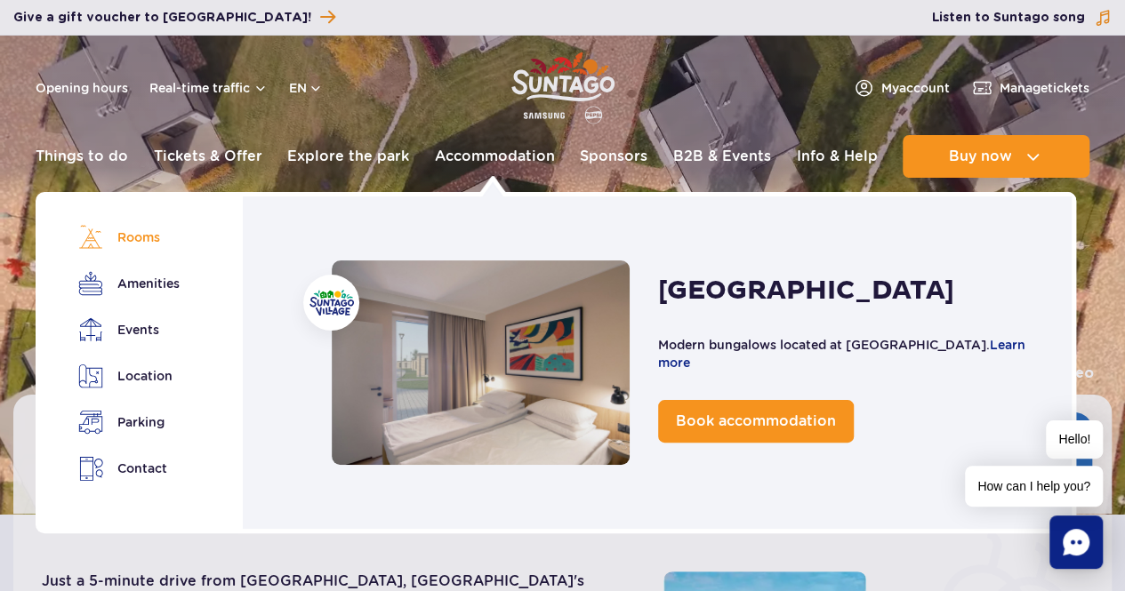
click at [148, 235] on link "Rooms" at bounding box center [128, 237] width 100 height 25
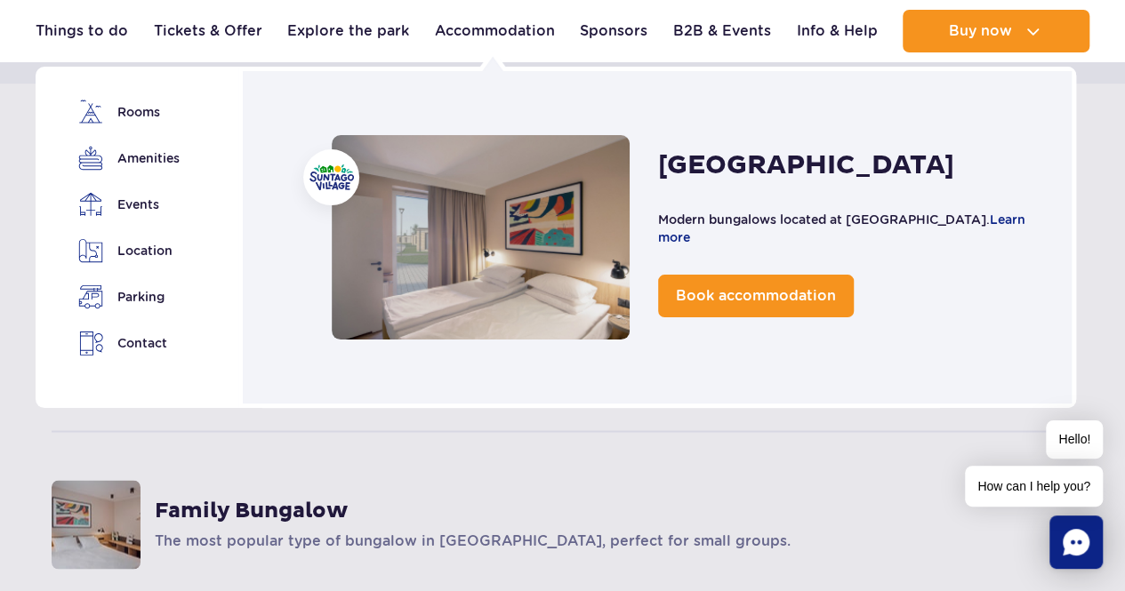
scroll to position [1201, 0]
click at [879, 456] on div "Family Bungalow The most popular type of bungalow in Suntago Village, perfect f…" at bounding box center [562, 522] width 1121 height 189
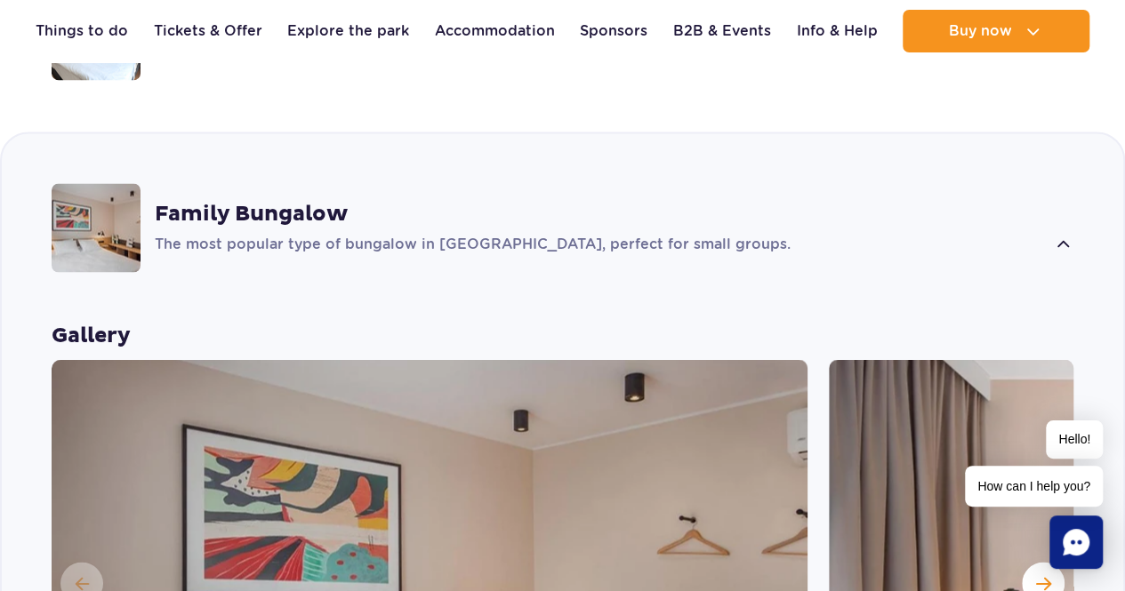
scroll to position [1519, 0]
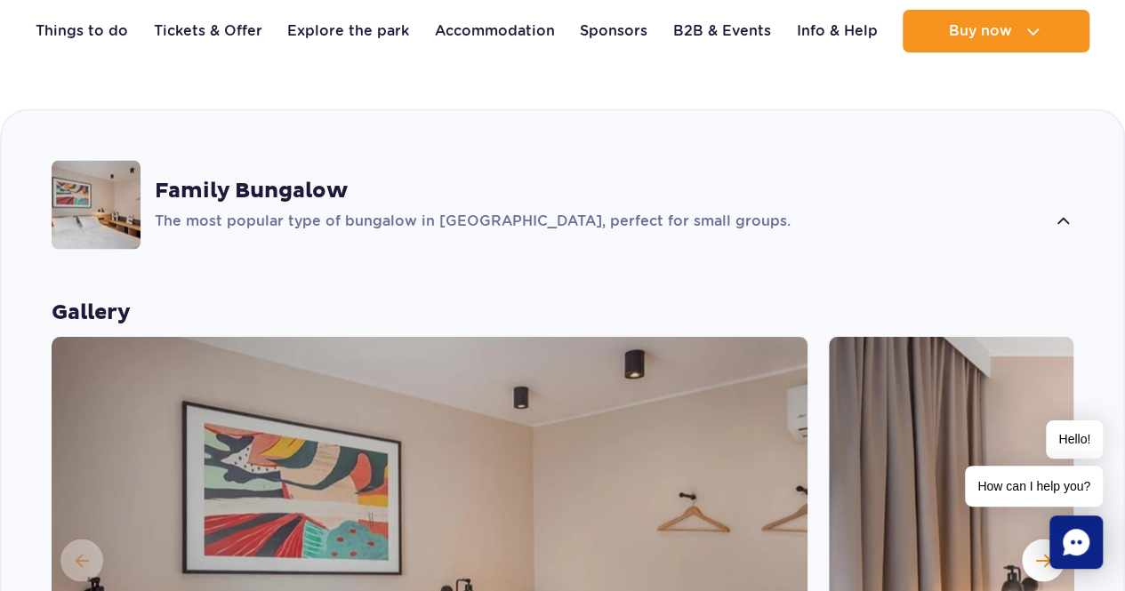
click at [1051, 211] on div "The most popular type of bungalow in Suntago Village, perfect for small groups." at bounding box center [614, 221] width 919 height 21
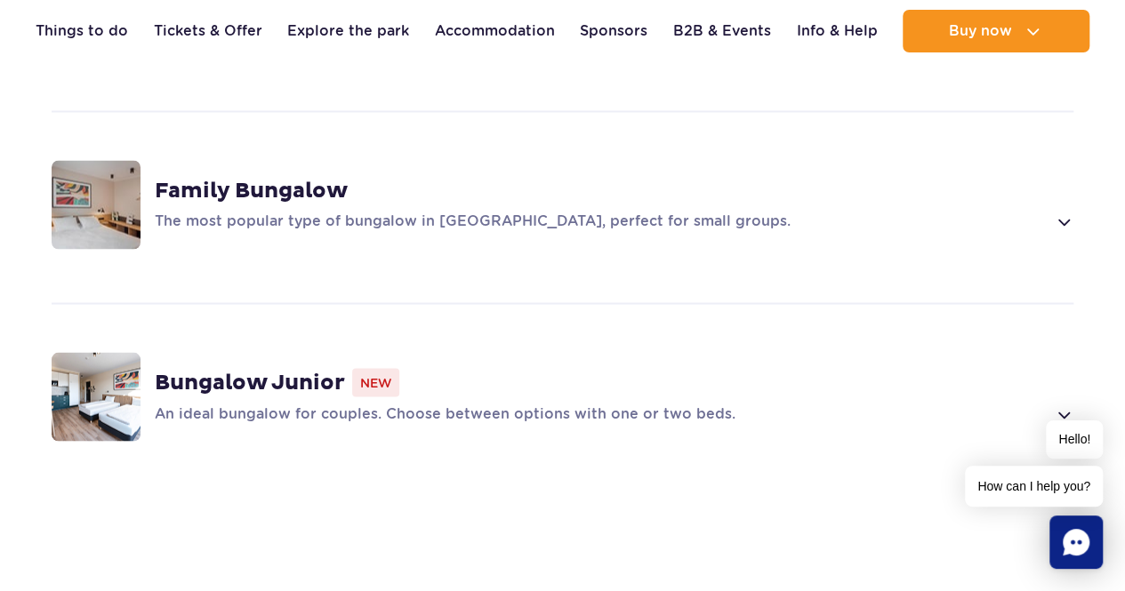
click at [314, 177] on strong "Family Bungalow" at bounding box center [251, 190] width 193 height 27
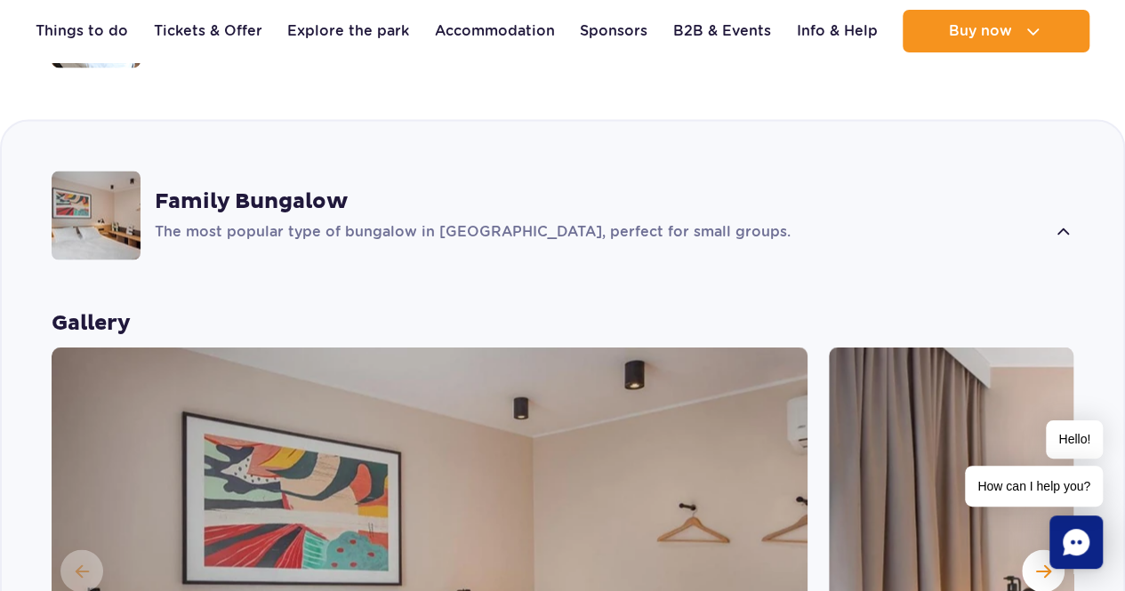
scroll to position [1341, 0]
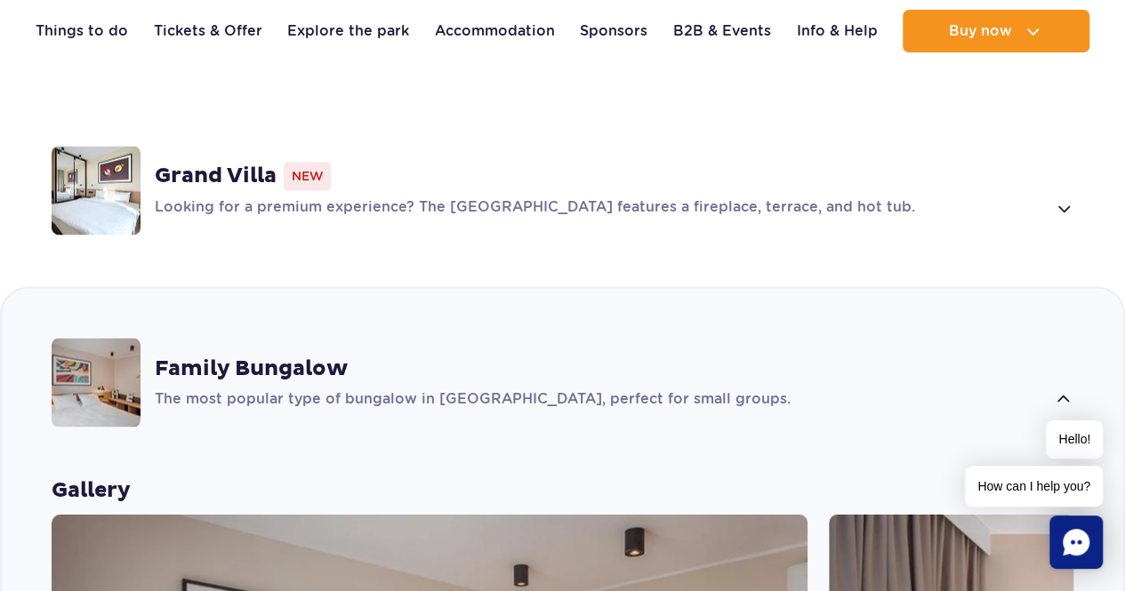
click at [290, 389] on p "The most popular type of bungalow in Suntago Village, perfect for small groups." at bounding box center [600, 399] width 891 height 21
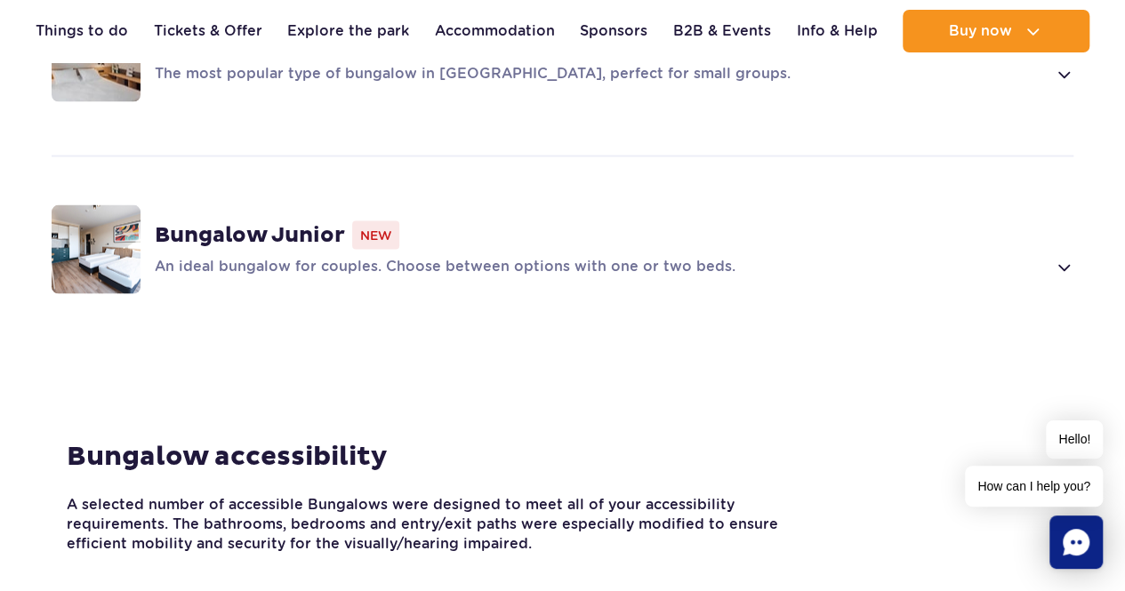
scroll to position [1697, 0]
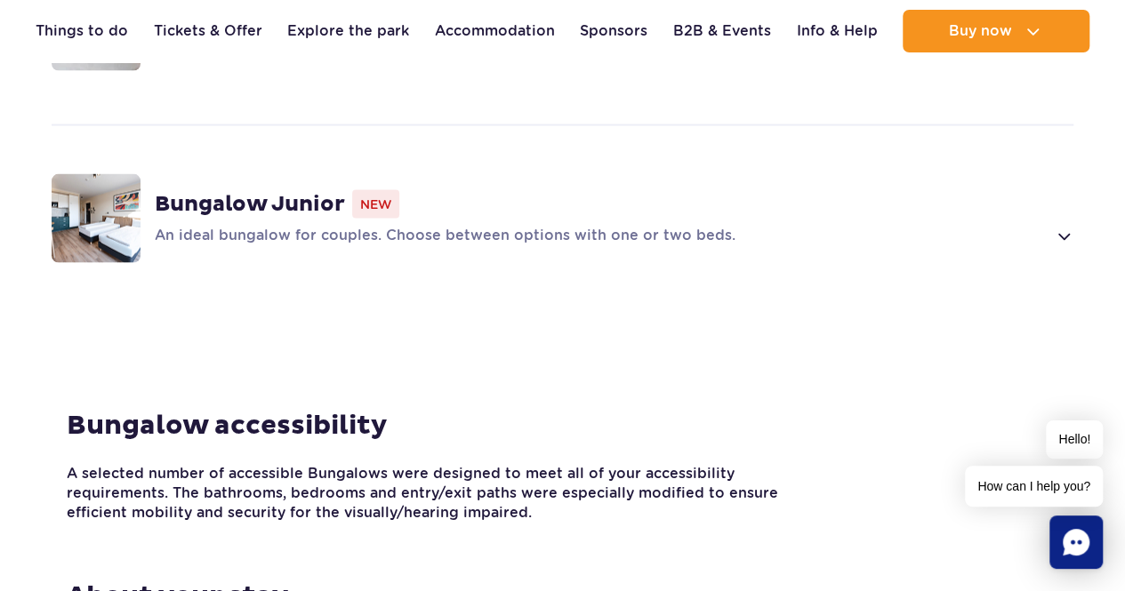
click at [228, 191] on strong "Bungalow Junior" at bounding box center [250, 204] width 190 height 27
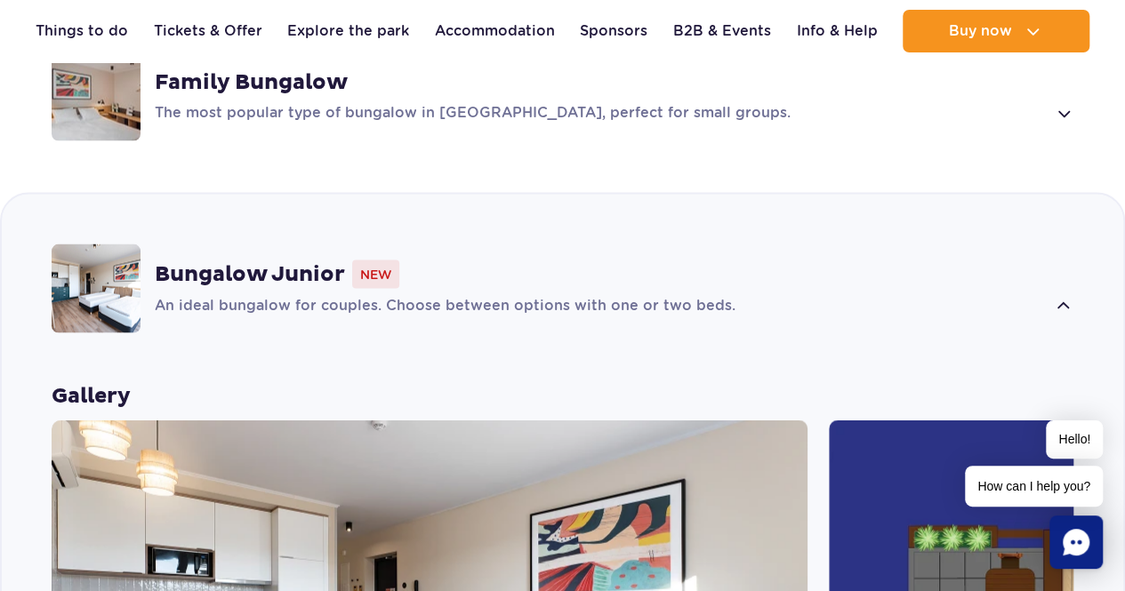
scroll to position [1444, 0]
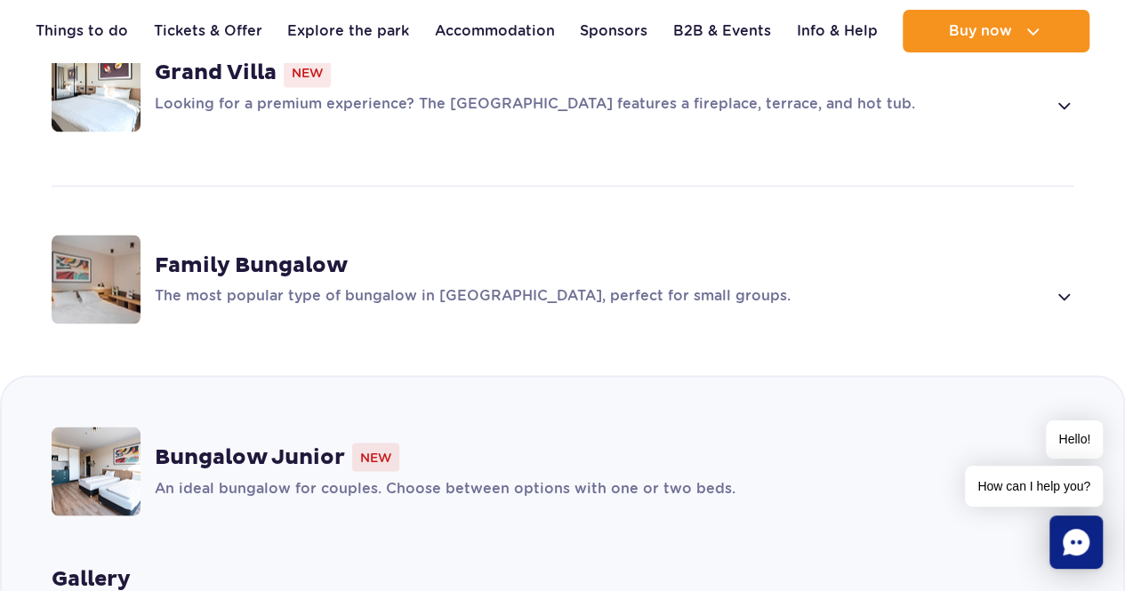
click at [231, 252] on strong "Family Bungalow" at bounding box center [251, 265] width 193 height 27
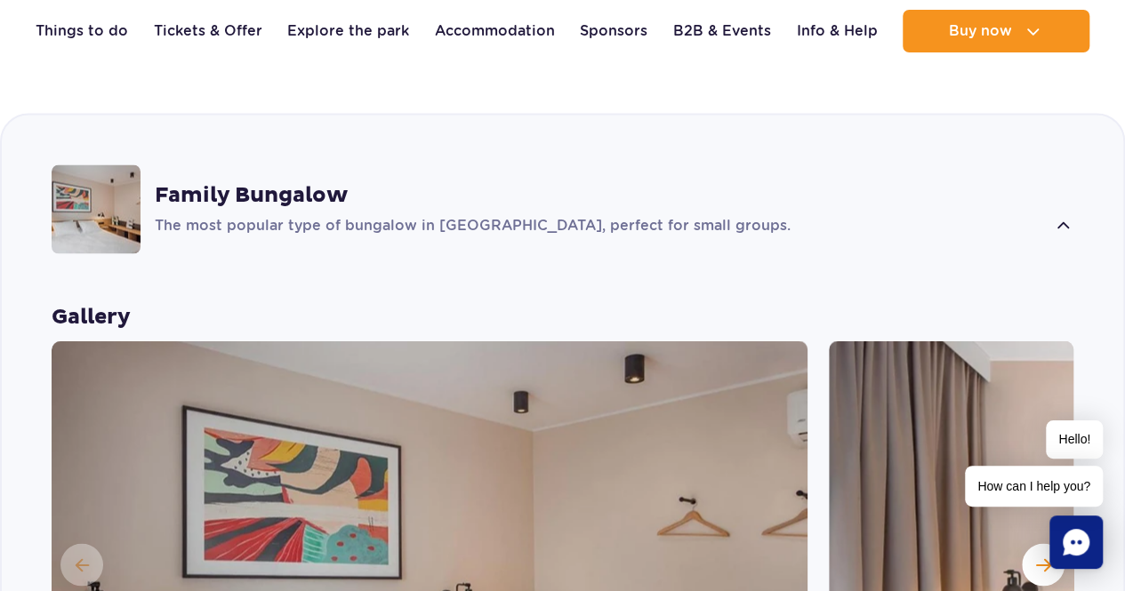
scroll to position [1519, 0]
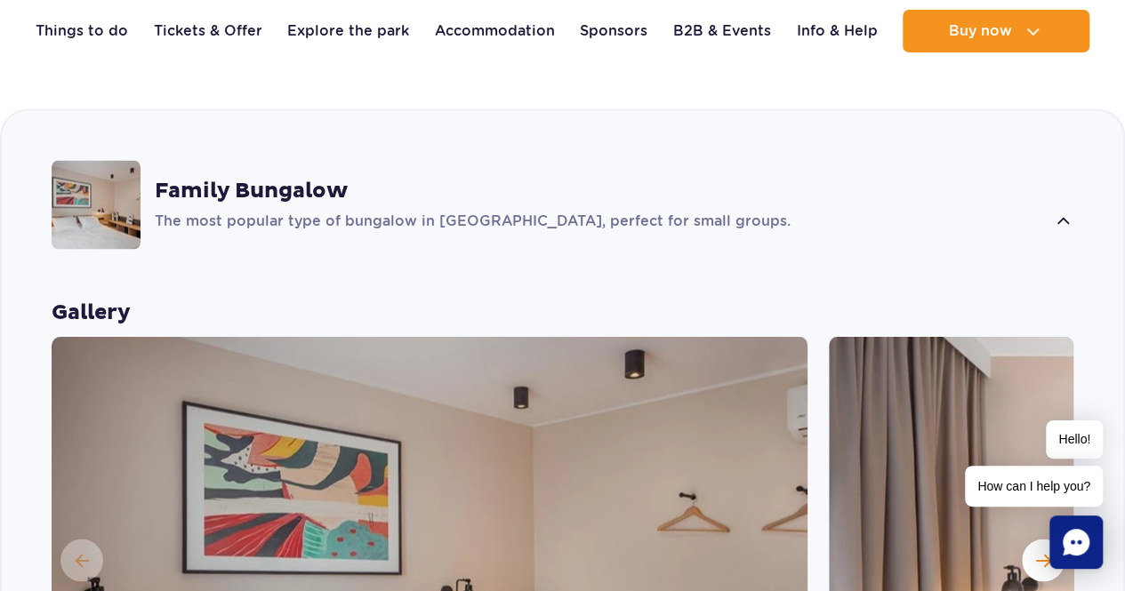
click at [153, 463] on img at bounding box center [430, 558] width 756 height 445
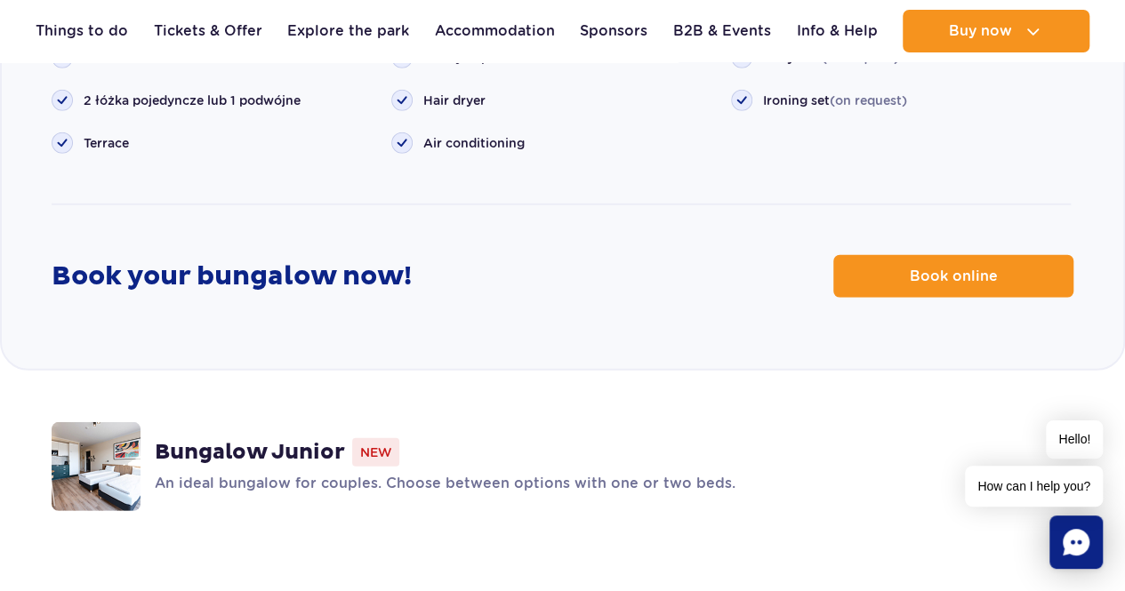
scroll to position [2408, 0]
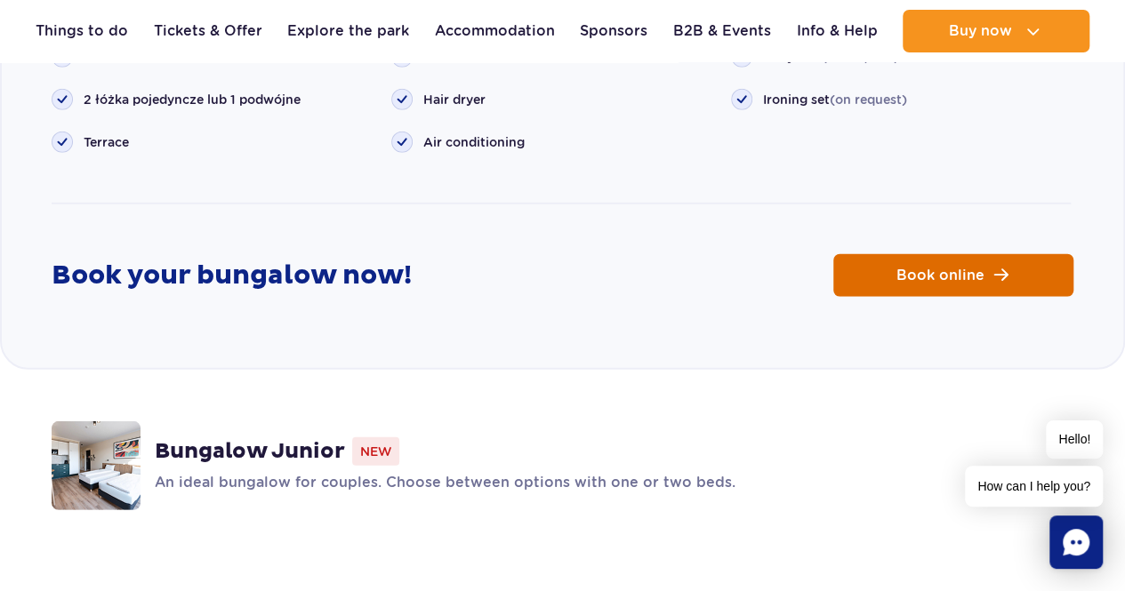
click at [955, 254] on link "Book online" at bounding box center [953, 275] width 240 height 43
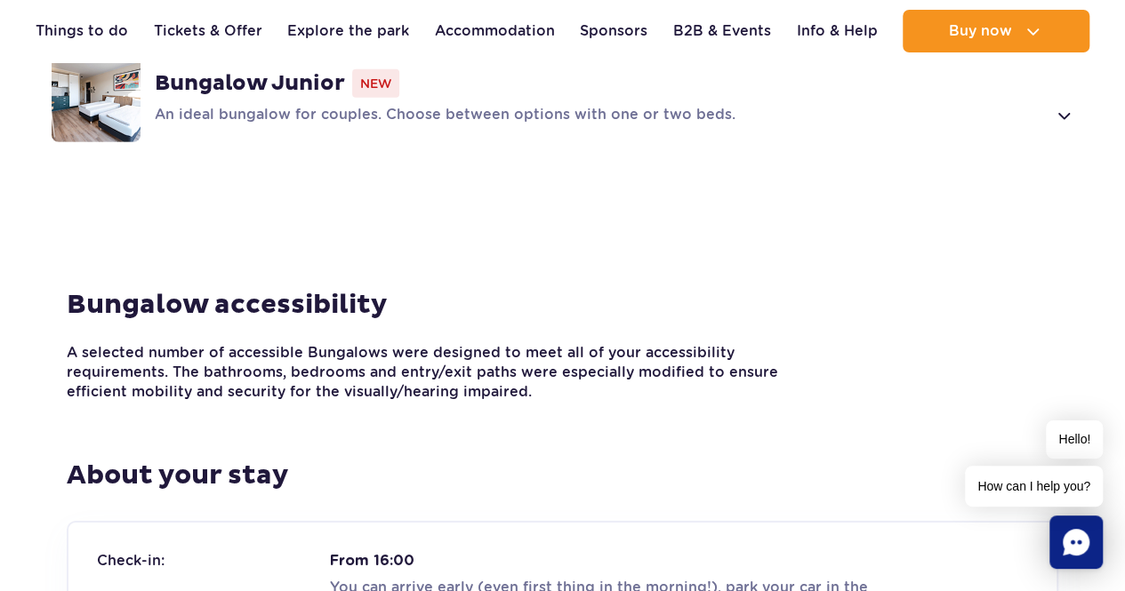
scroll to position [3030, 0]
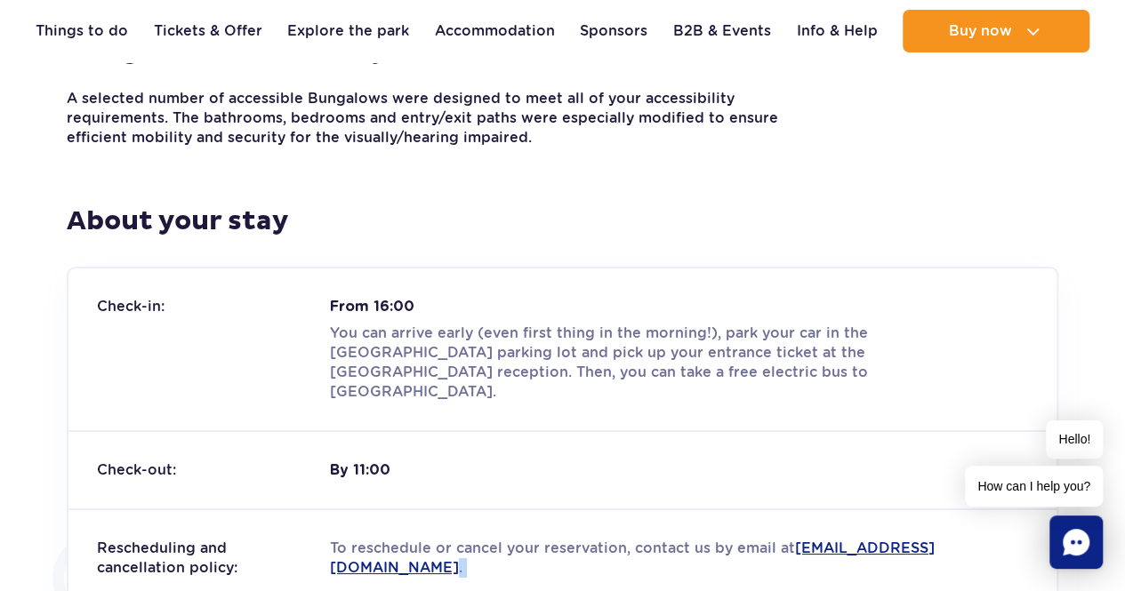
drag, startPoint x: 681, startPoint y: 526, endPoint x: 335, endPoint y: 534, distance: 346.0
drag, startPoint x: 322, startPoint y: 524, endPoint x: 601, endPoint y: 522, distance: 279.2
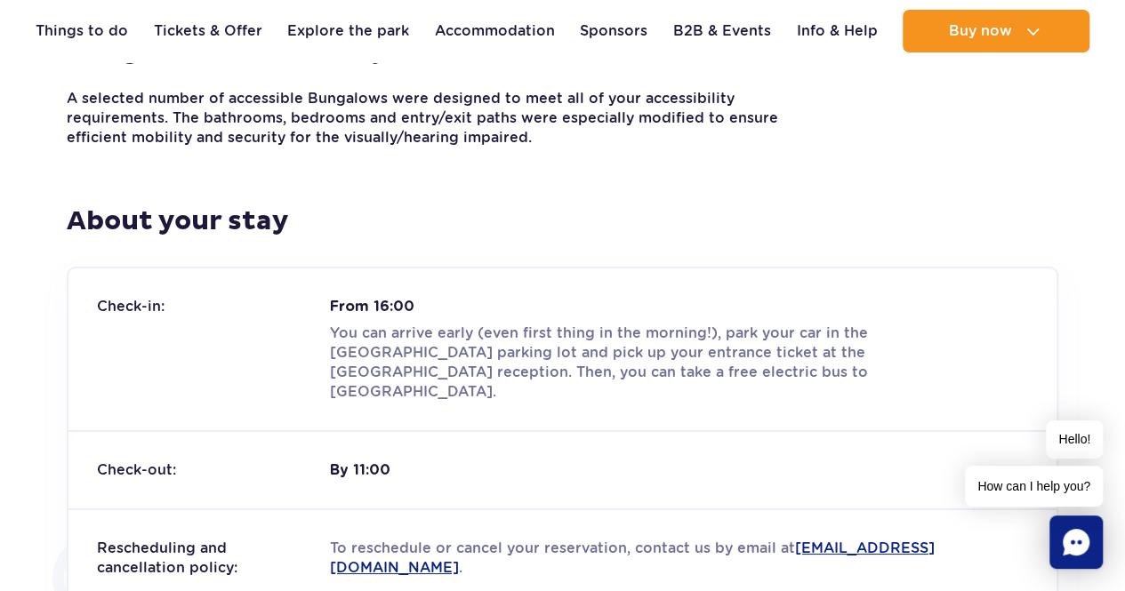
drag, startPoint x: 663, startPoint y: 521, endPoint x: 331, endPoint y: 524, distance: 332.6
copy p "rezerwacje.suntagovillage@parkofpoland.com ."
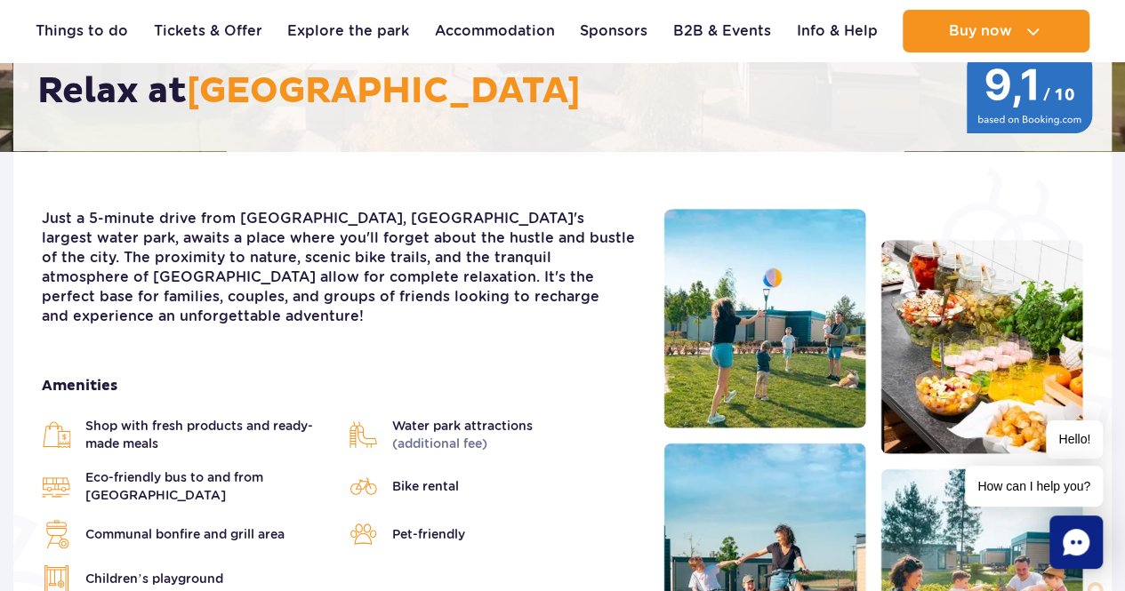
scroll to position [0, 0]
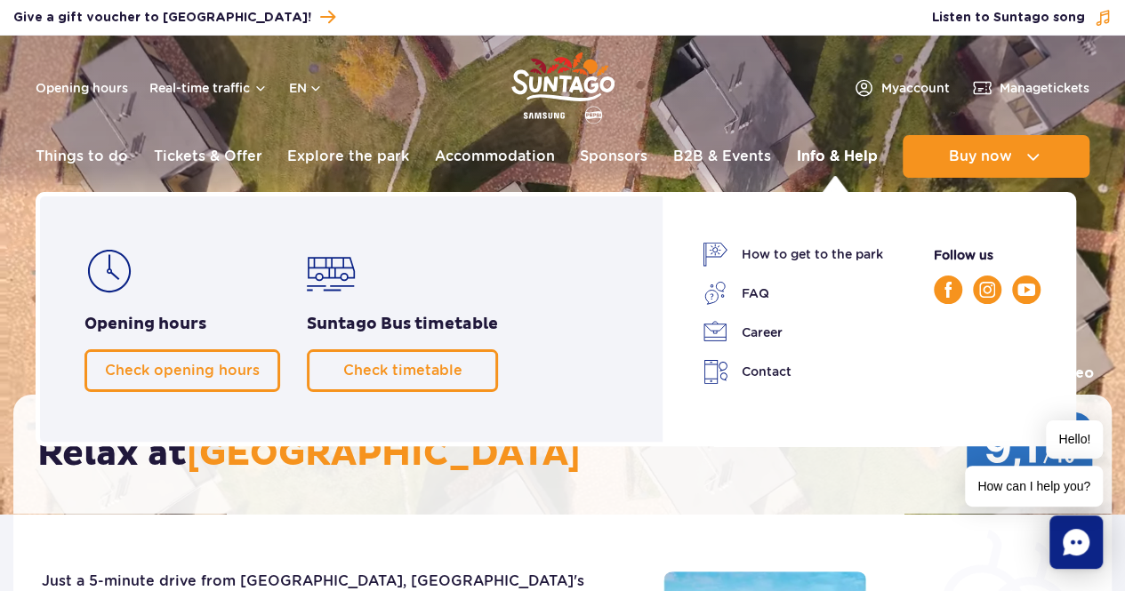
click at [832, 165] on link "Info & Help" at bounding box center [836, 156] width 81 height 43
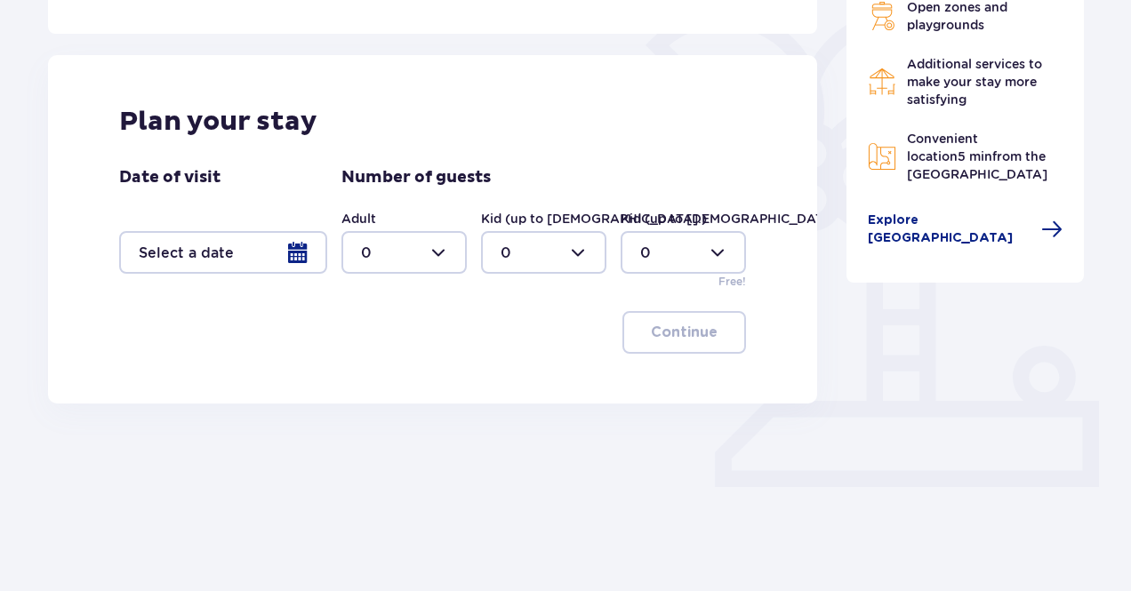
scroll to position [432, 0]
click at [413, 242] on div at bounding box center [403, 251] width 125 height 43
click at [396, 437] on span "4" at bounding box center [404, 454] width 122 height 37
type input "4"
click at [554, 255] on div at bounding box center [543, 251] width 125 height 43
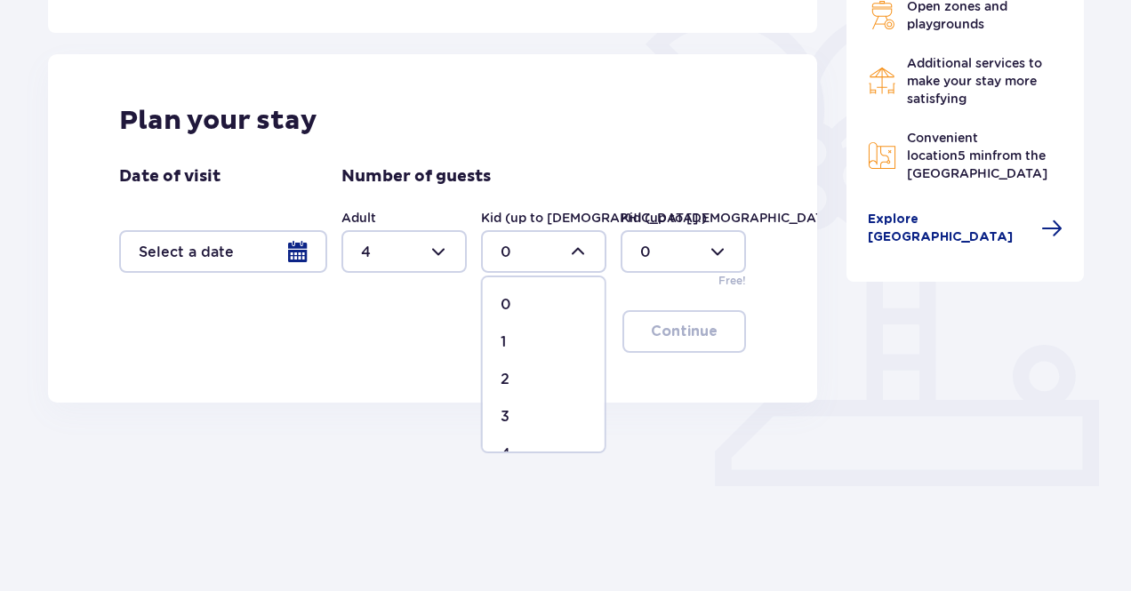
click at [524, 437] on span "4" at bounding box center [544, 454] width 122 height 37
type input "4"
click at [285, 250] on div at bounding box center [223, 251] width 208 height 43
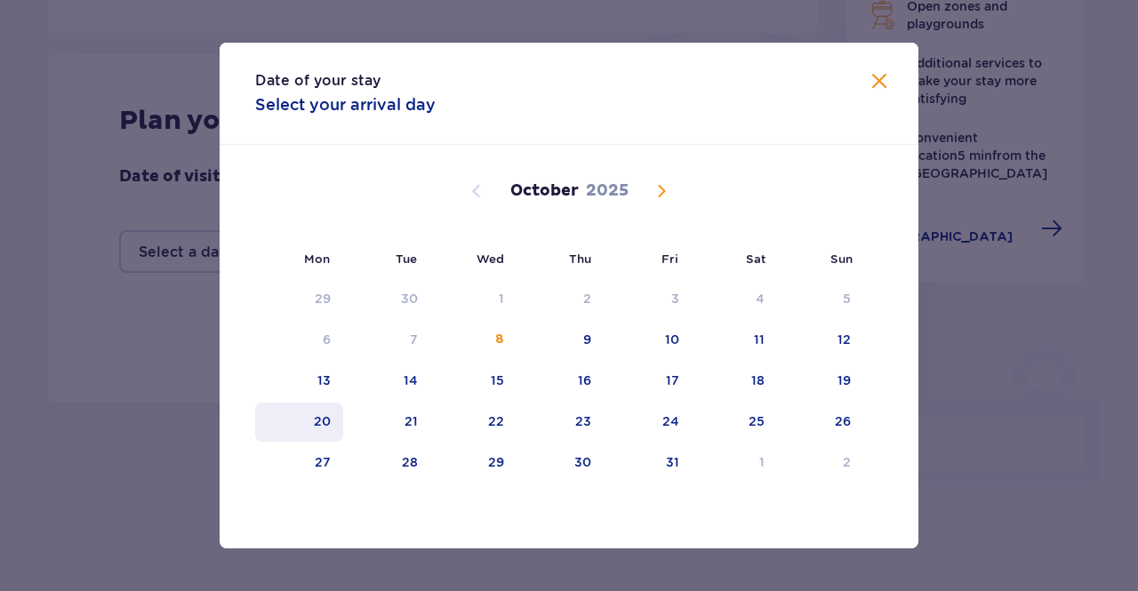
click at [325, 423] on div "20" at bounding box center [322, 422] width 17 height 18
click at [404, 422] on div "21" at bounding box center [387, 422] width 88 height 39
type input "20.10.25 - 21.10.25"
type input "0"
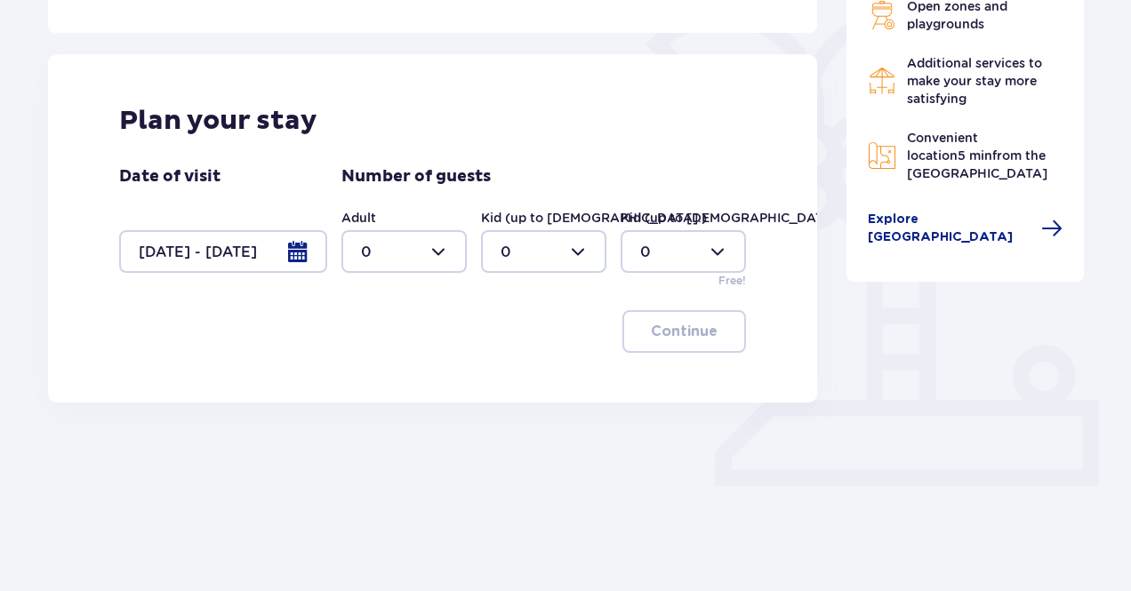
click at [459, 250] on div at bounding box center [403, 251] width 125 height 43
click at [382, 449] on div "4" at bounding box center [404, 455] width 86 height 20
type input "4"
click at [544, 257] on div at bounding box center [543, 251] width 125 height 43
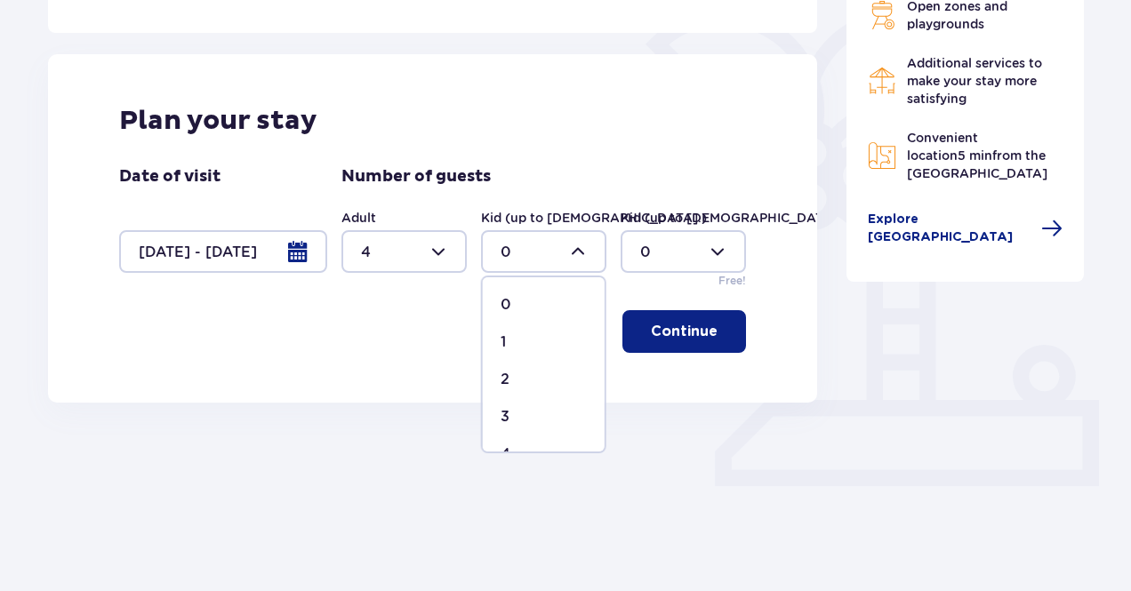
click at [537, 444] on span "4" at bounding box center [544, 454] width 122 height 37
type input "4"
click at [667, 317] on button "Continue" at bounding box center [684, 331] width 124 height 43
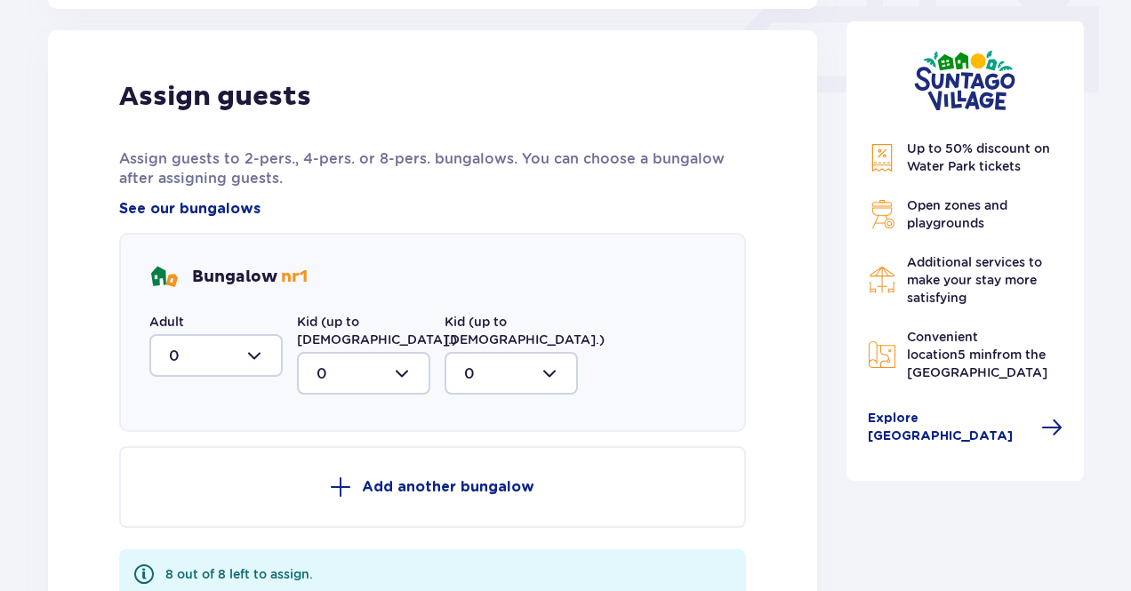
scroll to position [834, 0]
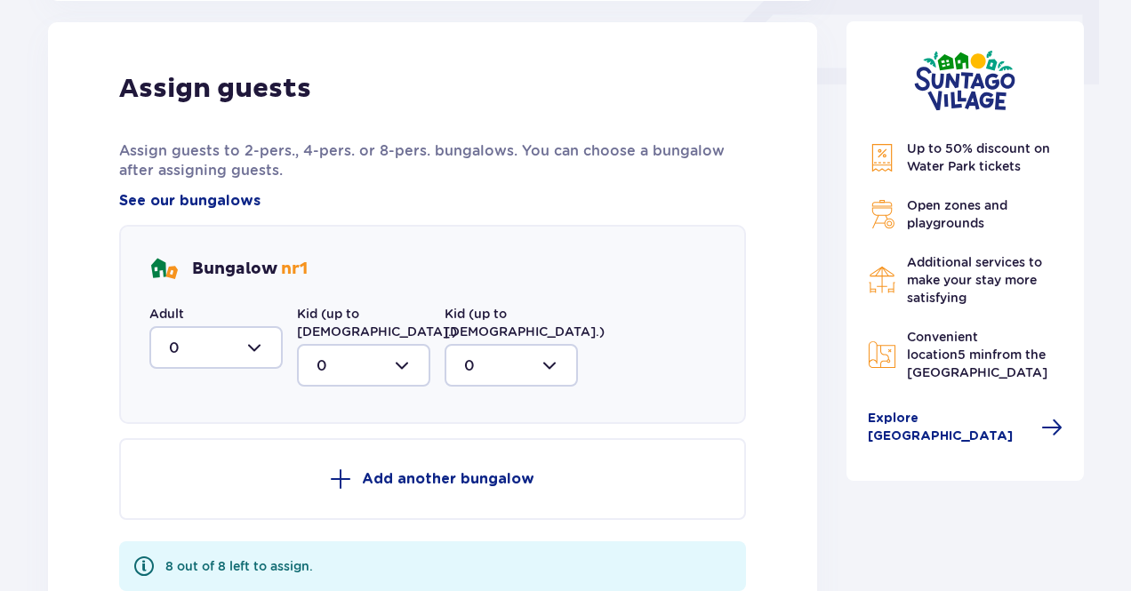
click at [213, 342] on div at bounding box center [215, 347] width 133 height 43
click at [208, 533] on span "4" at bounding box center [216, 551] width 130 height 37
type input "4"
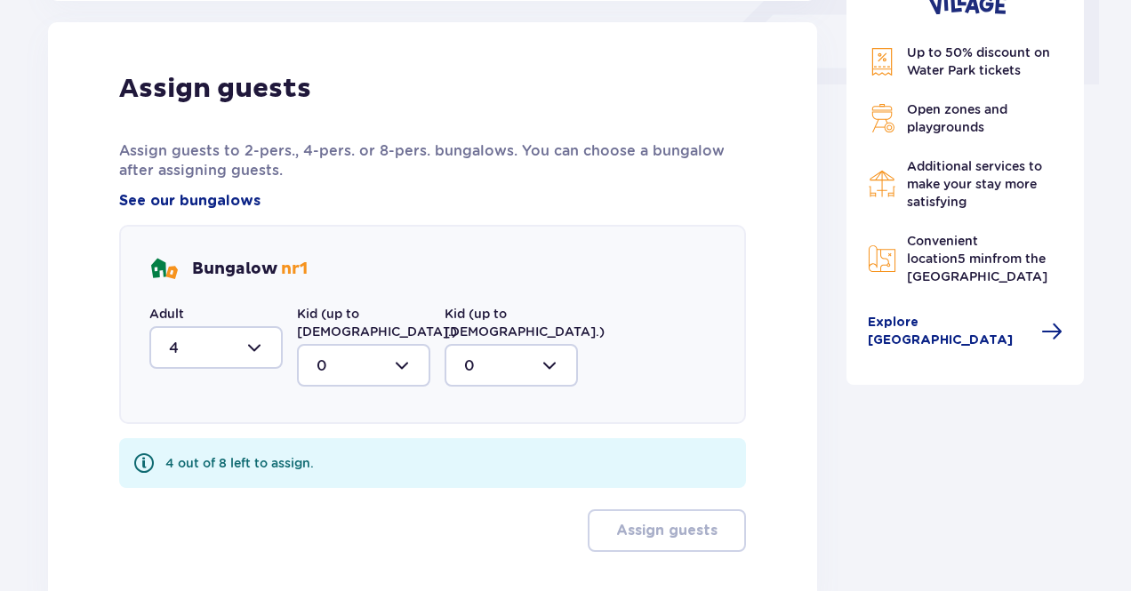
click at [384, 344] on div at bounding box center [363, 365] width 133 height 43
click at [355, 550] on span "4" at bounding box center [364, 568] width 130 height 37
type input "4"
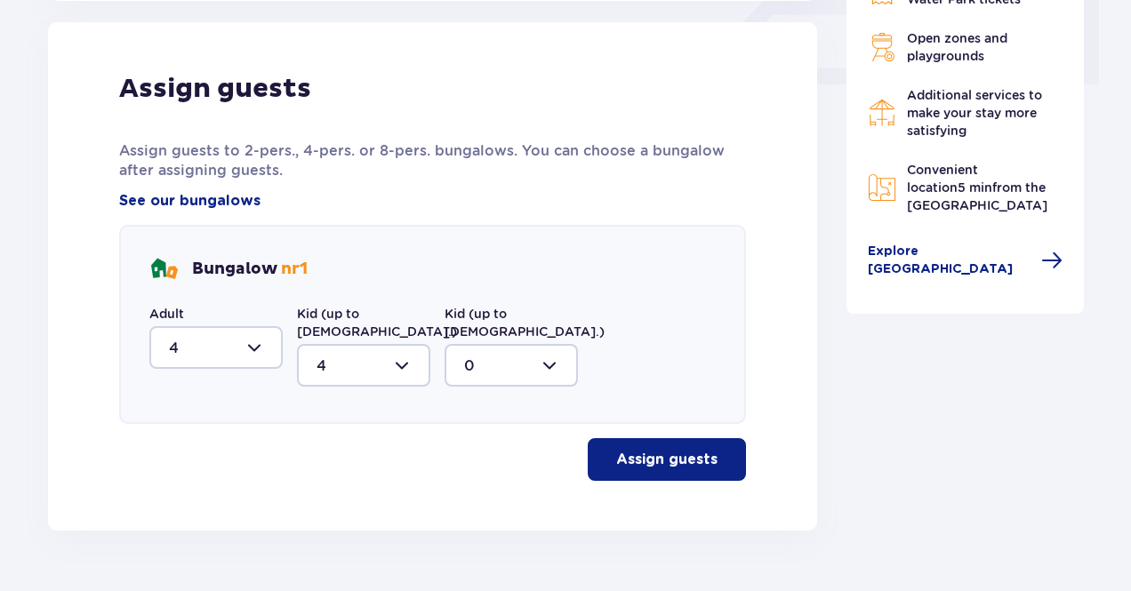
click at [628, 463] on div "Assign guests Assign guests to 2-pers., 4-pers. or 8-pers. bungalows. You can c…" at bounding box center [432, 276] width 769 height 509
click at [628, 450] on p "Assign guests" at bounding box center [666, 460] width 101 height 20
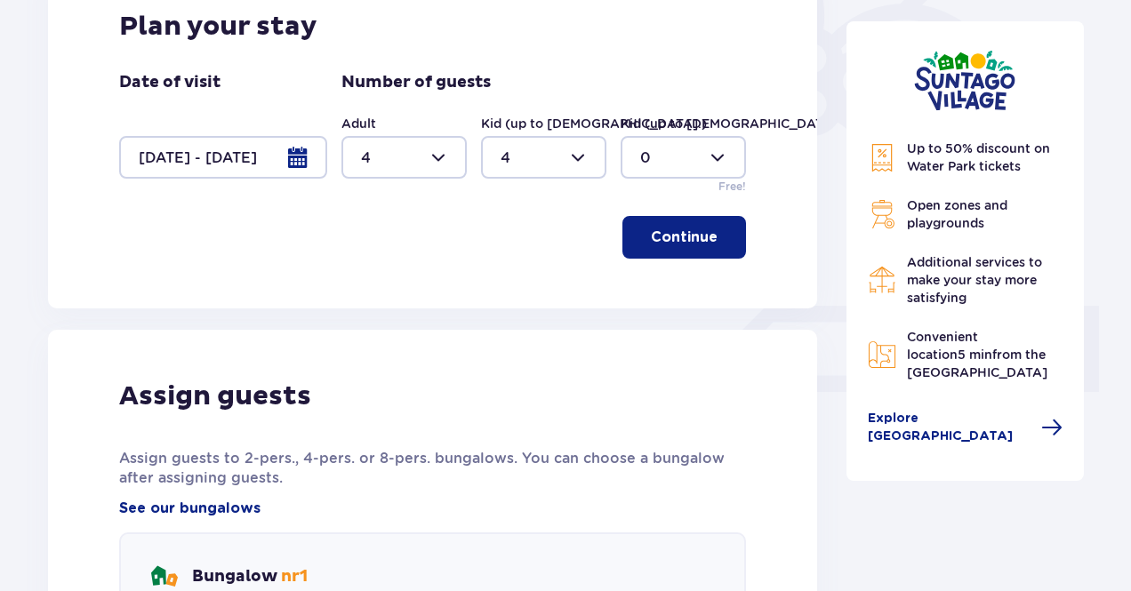
scroll to position [0, 0]
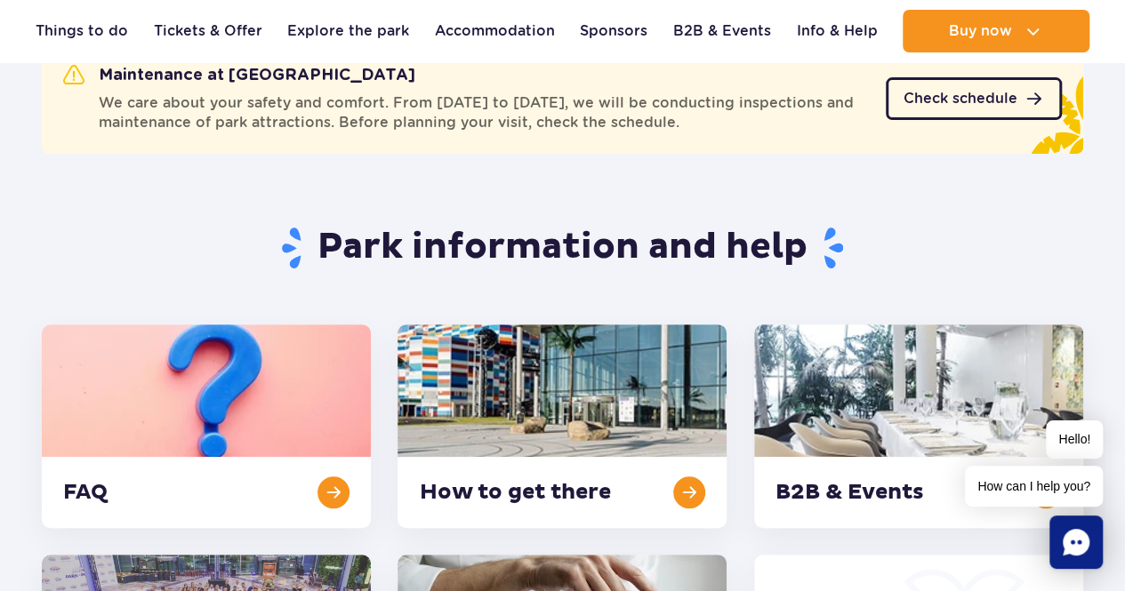
scroll to position [178, 0]
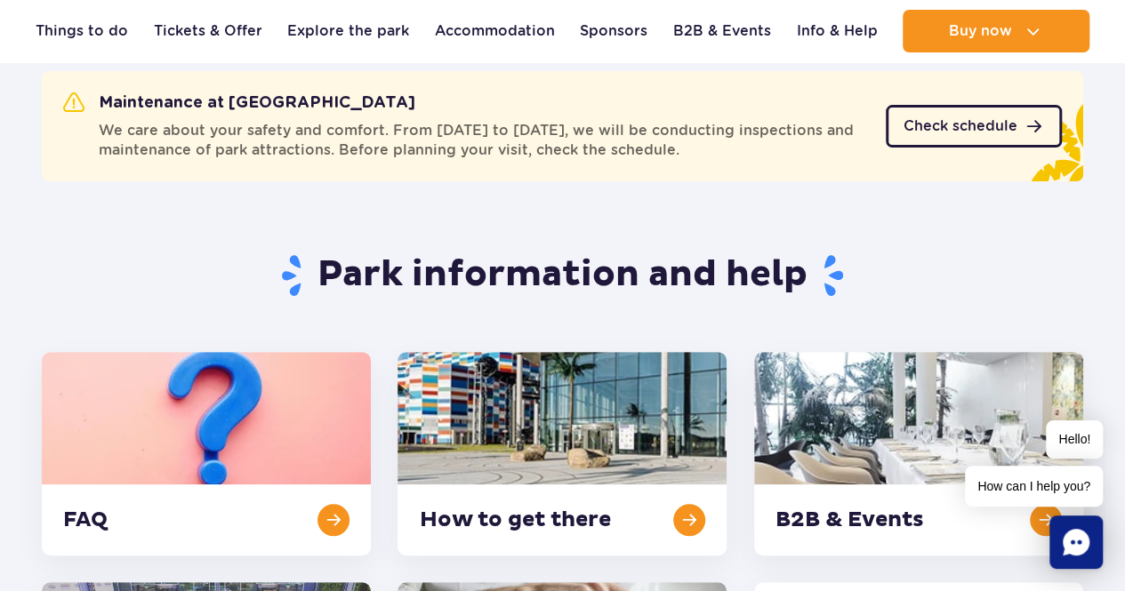
click at [975, 132] on span "Check schedule" at bounding box center [960, 126] width 114 height 14
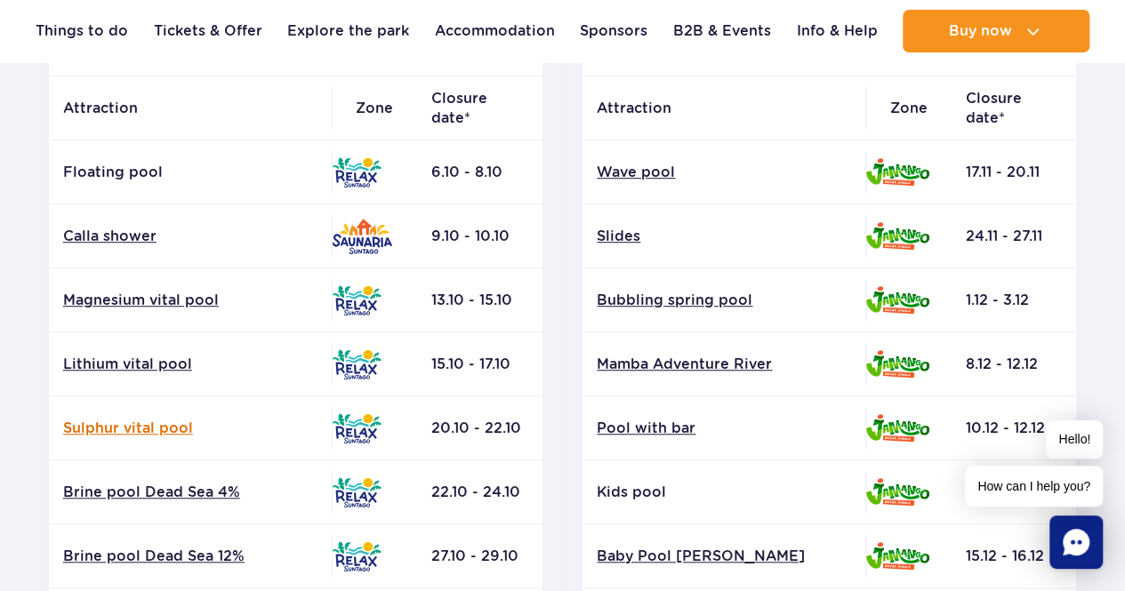
scroll to position [445, 0]
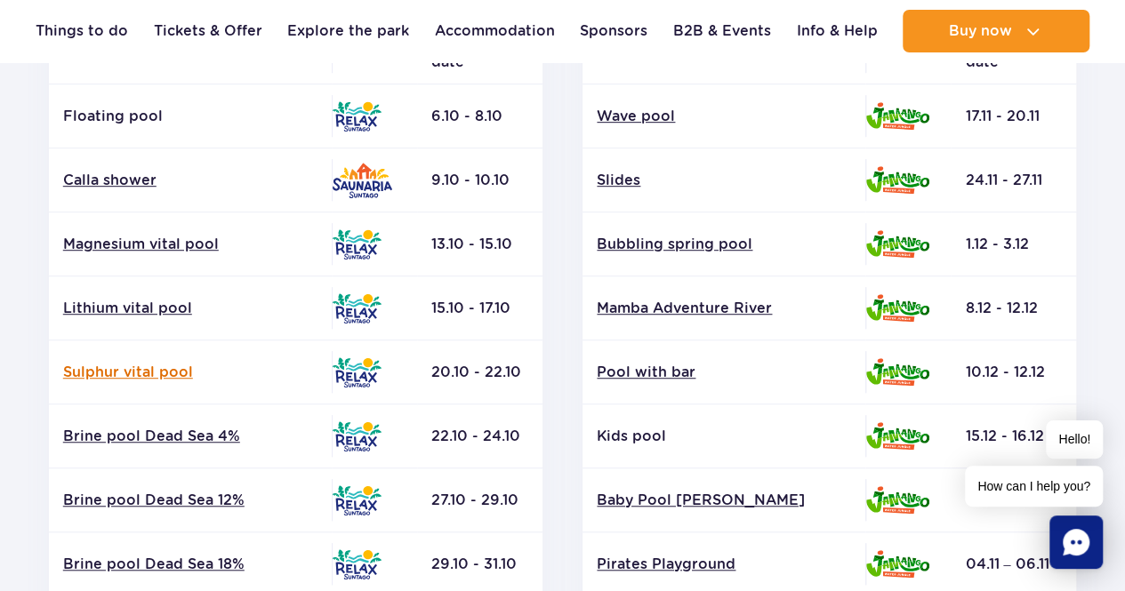
click at [173, 371] on link "Sulphur vital pool" at bounding box center [190, 373] width 254 height 20
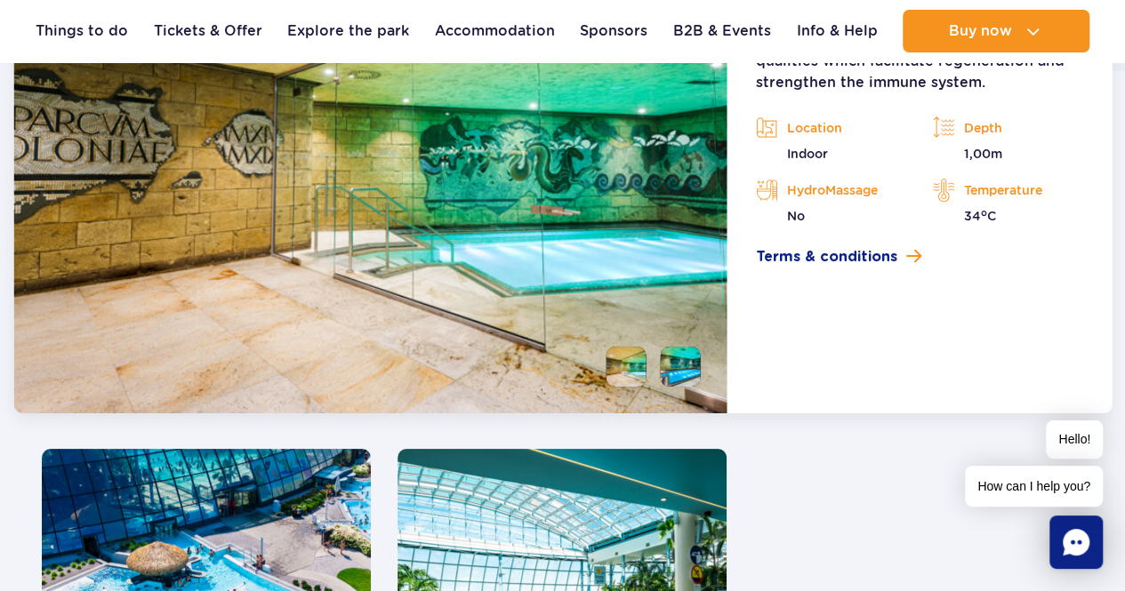
scroll to position [3652, 0]
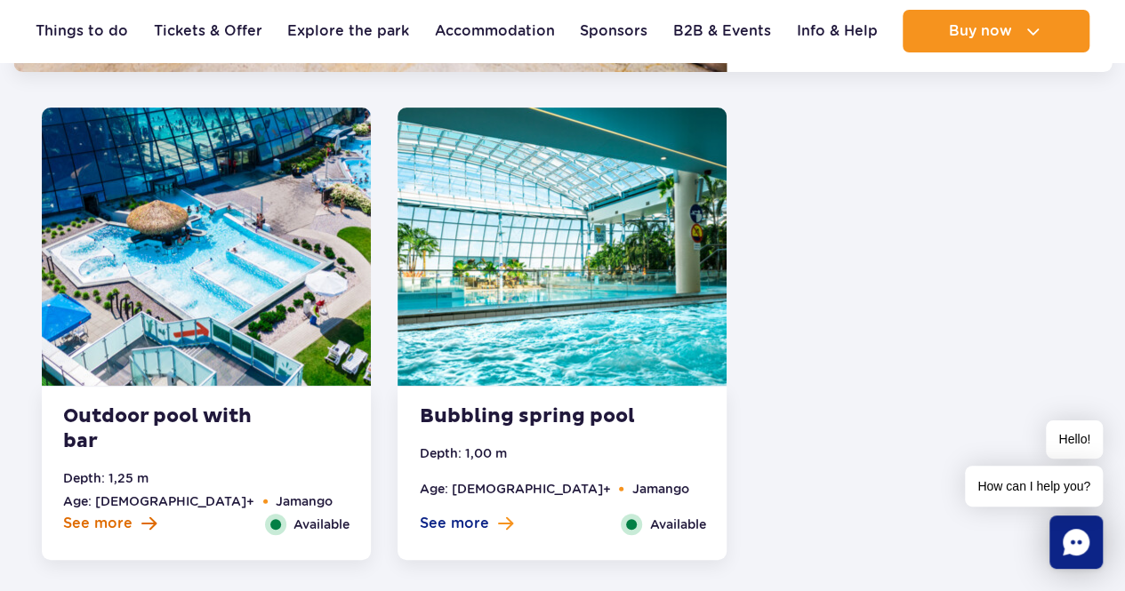
click at [127, 527] on span "See more" at bounding box center [97, 524] width 69 height 20
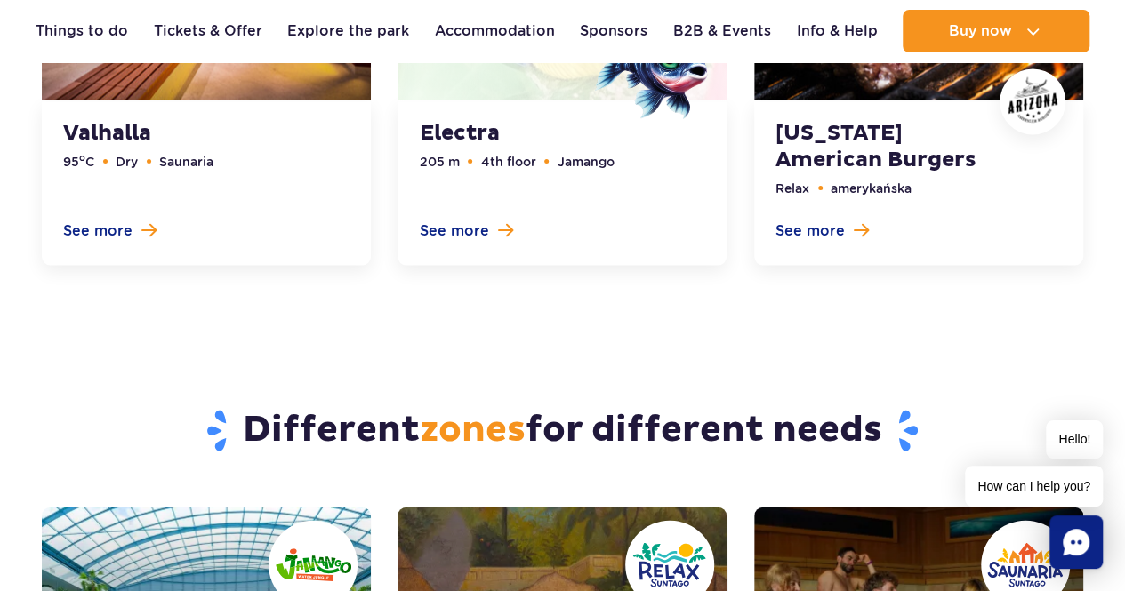
scroll to position [4851, 0]
